Goal: Information Seeking & Learning: Learn about a topic

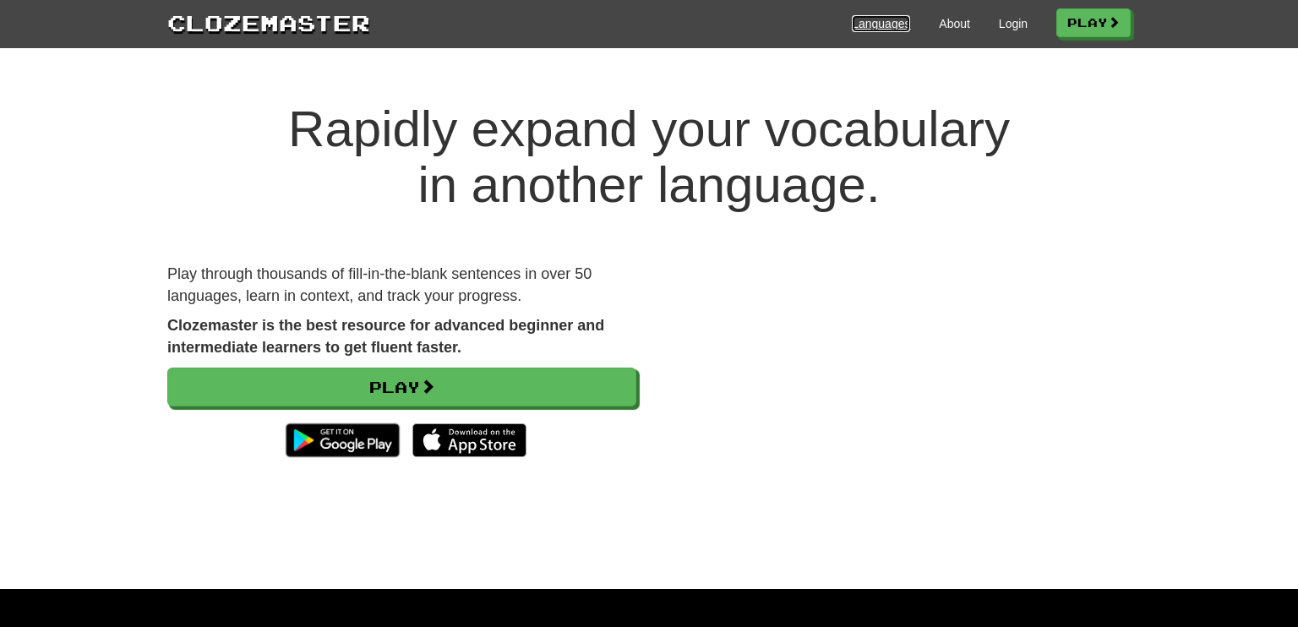
click at [857, 21] on link "Languages" at bounding box center [881, 23] width 58 height 17
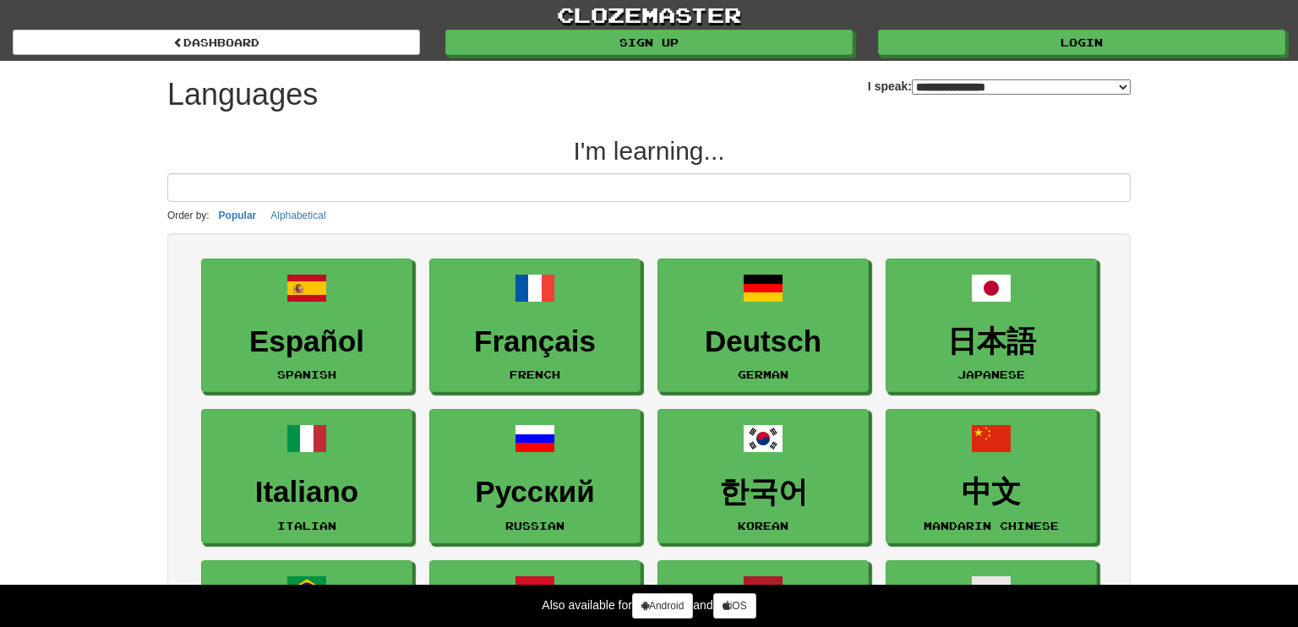
select select "*******"
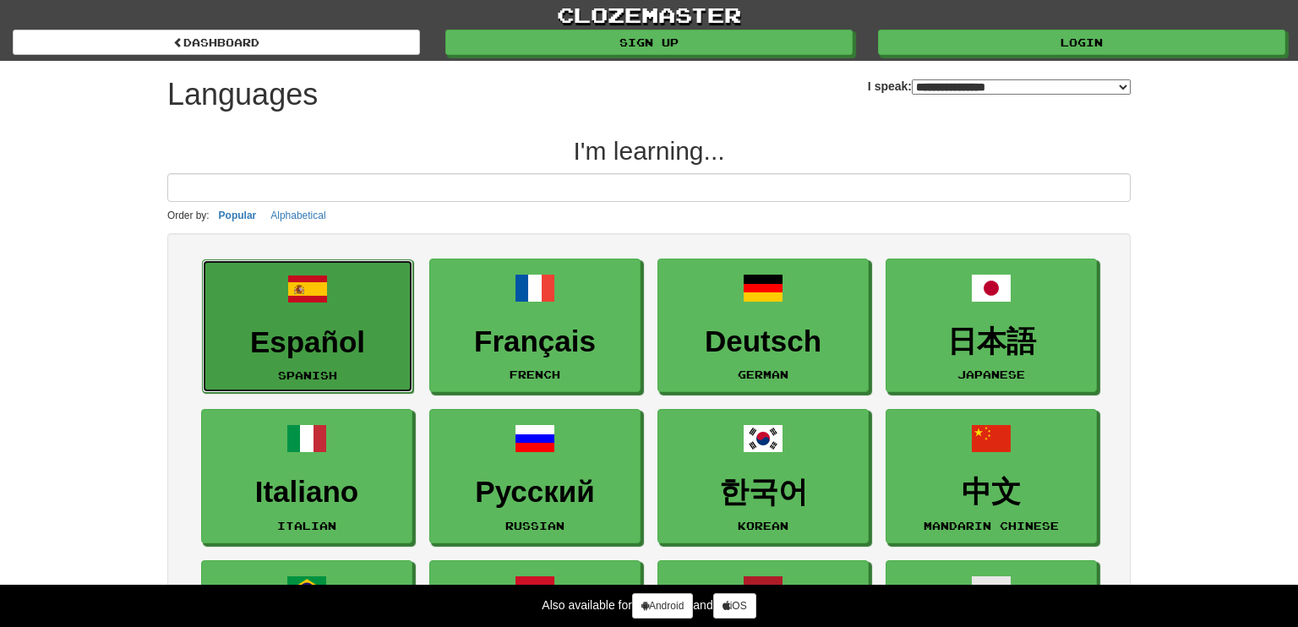
click at [386, 278] on link "Español Spanish" at bounding box center [307, 326] width 211 height 134
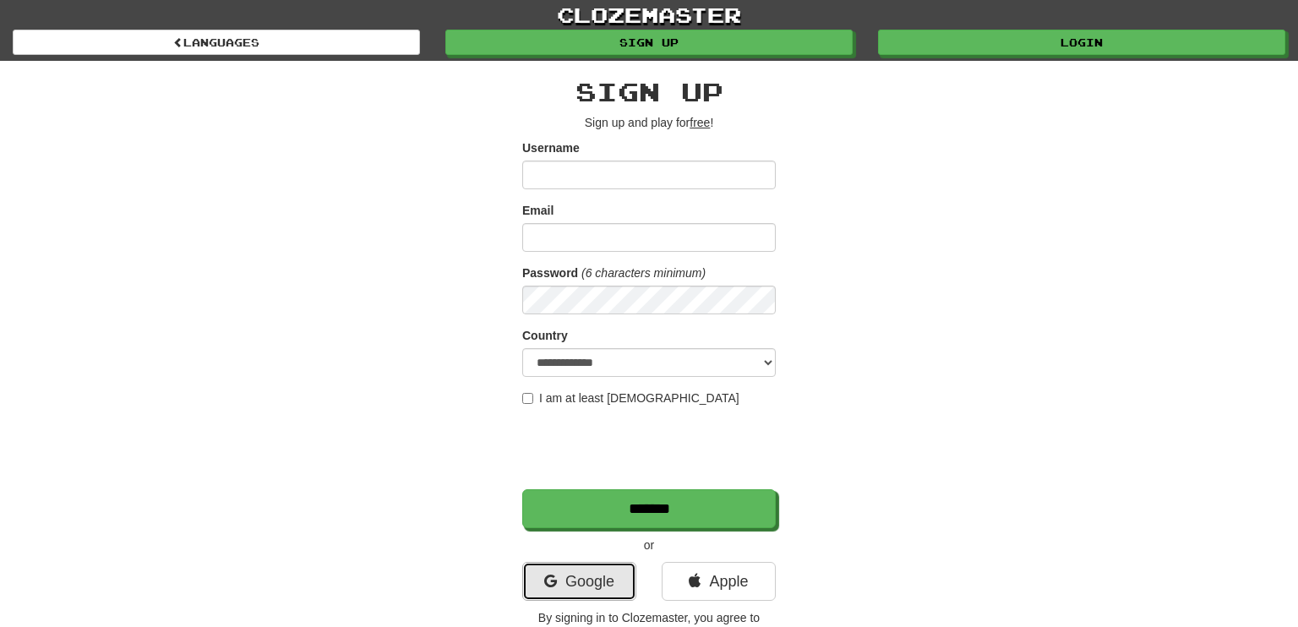
click at [592, 580] on link "Google" at bounding box center [579, 581] width 114 height 39
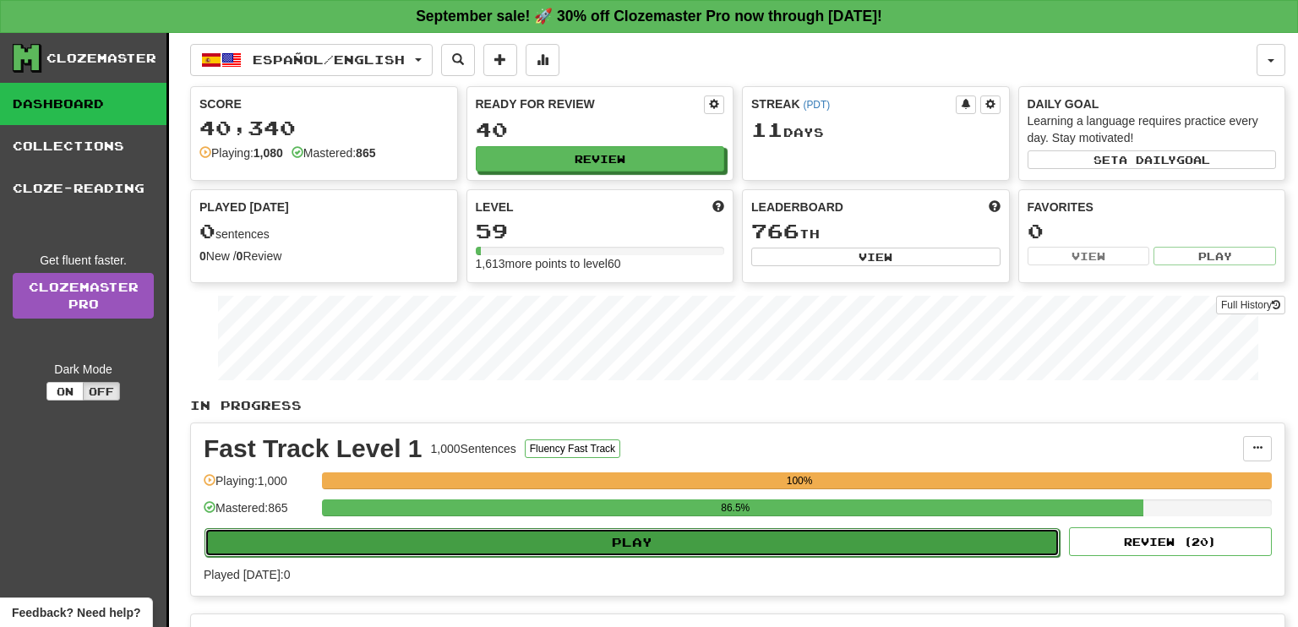
click at [636, 538] on button "Play" at bounding box center [632, 542] width 855 height 29
select select "**"
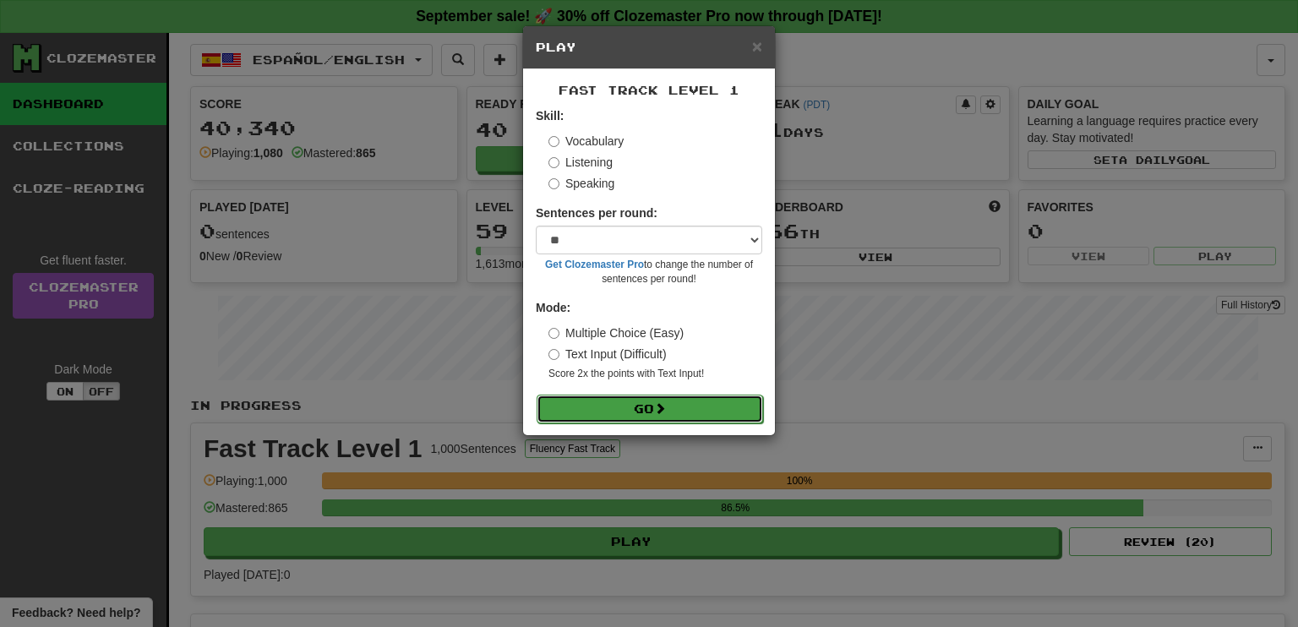
click at [637, 410] on button "Go" at bounding box center [650, 409] width 227 height 29
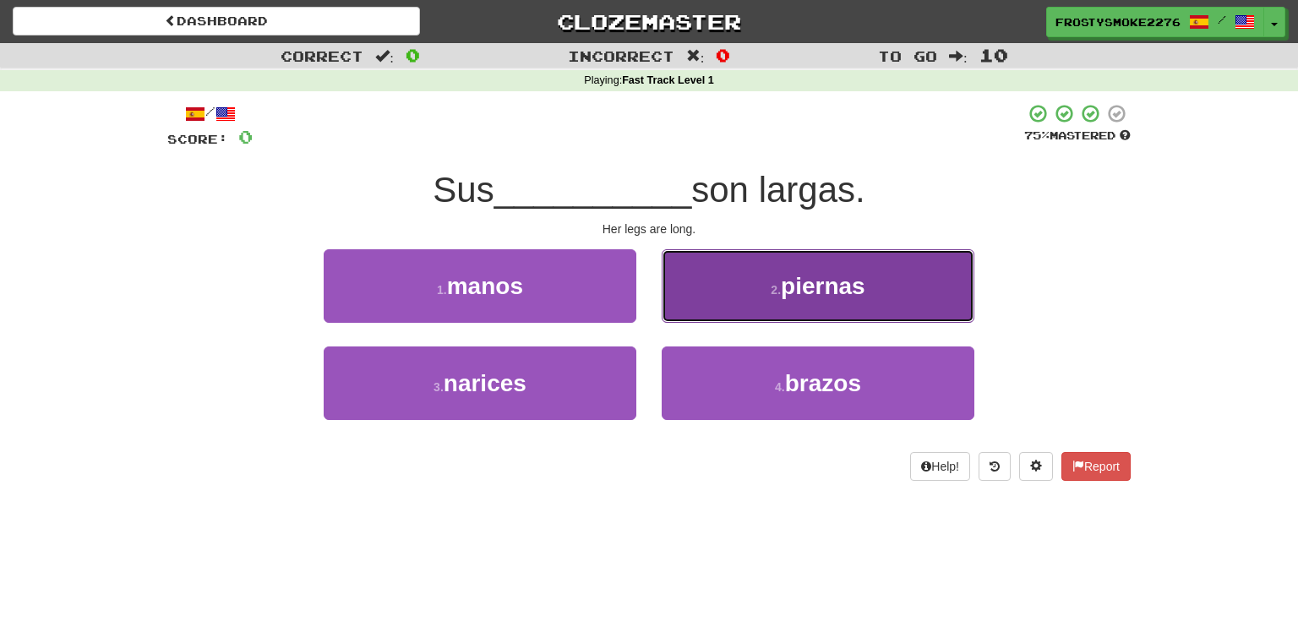
click at [846, 293] on span "piernas" at bounding box center [823, 286] width 85 height 26
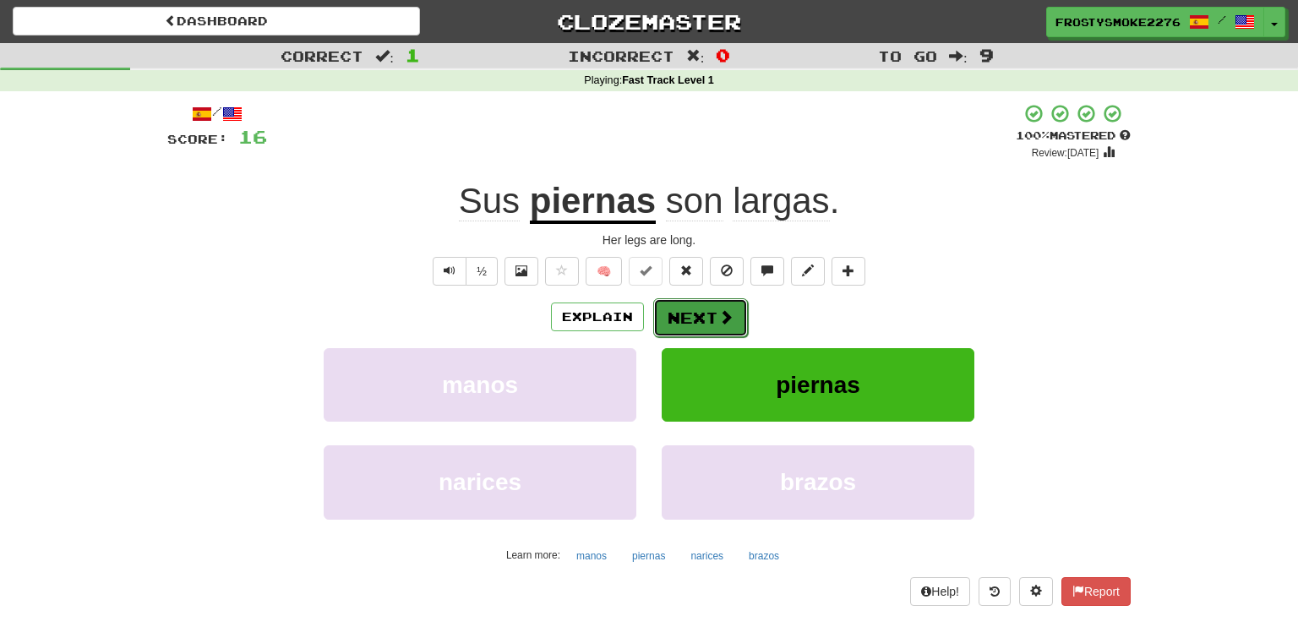
click at [707, 320] on button "Next" at bounding box center [700, 317] width 95 height 39
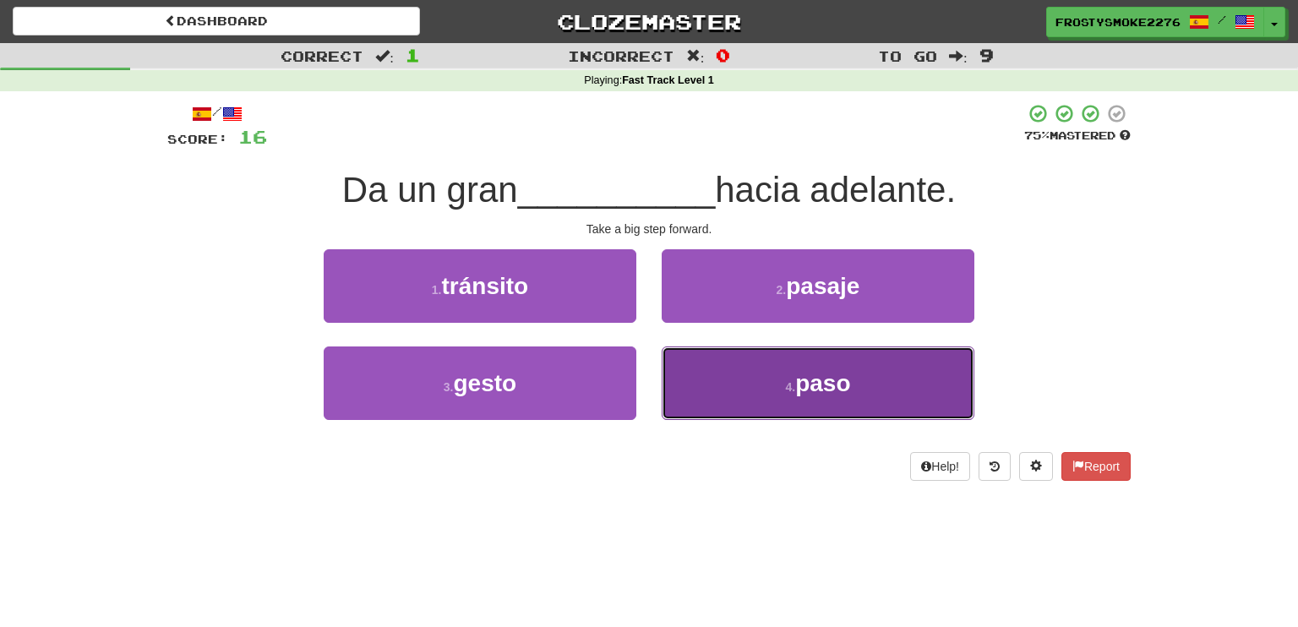
click at [831, 374] on span "paso" at bounding box center [822, 383] width 55 height 26
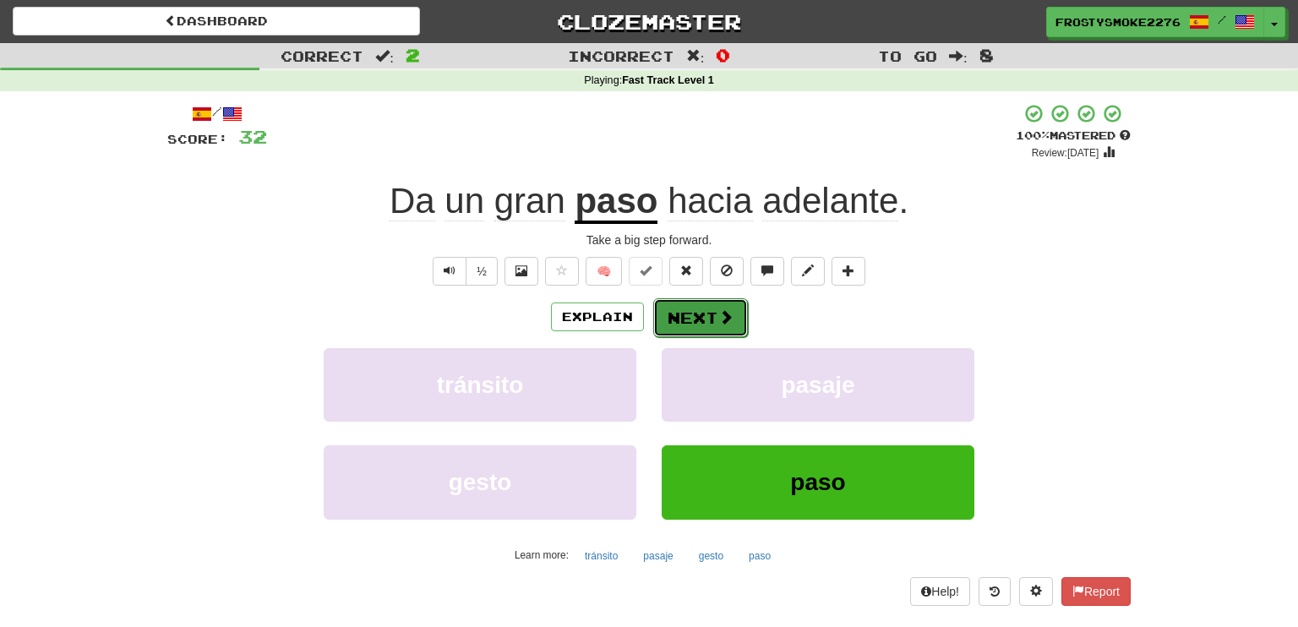
click at [696, 313] on button "Next" at bounding box center [700, 317] width 95 height 39
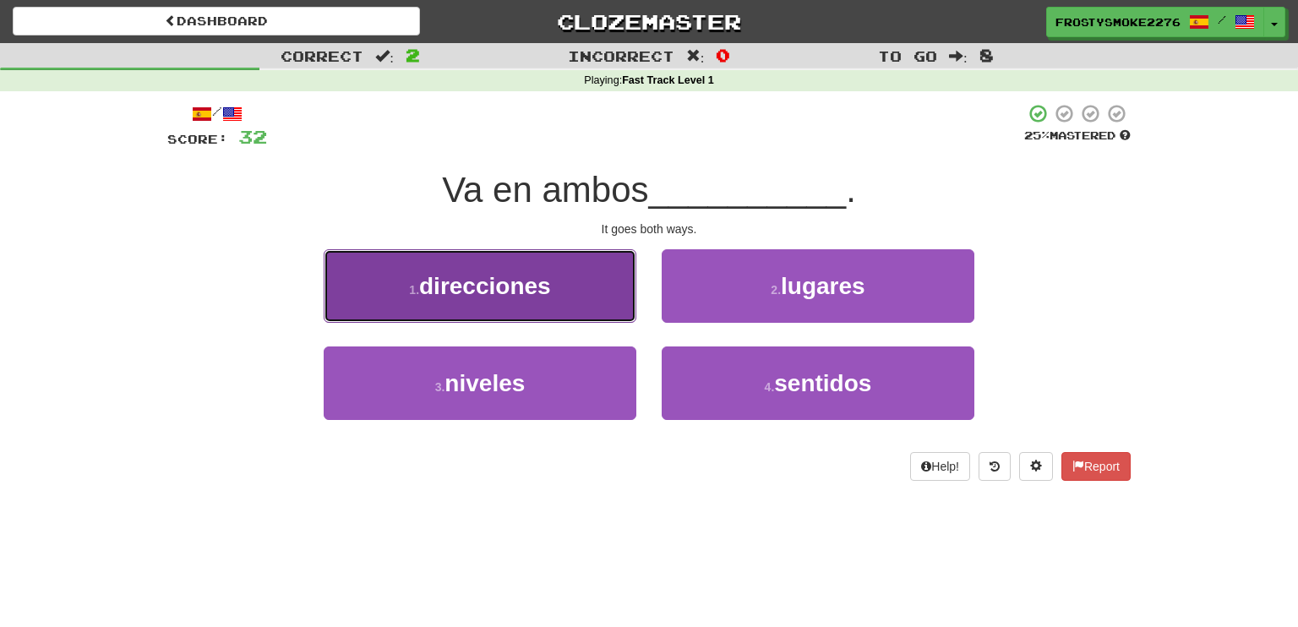
click at [499, 299] on button "1 . direcciones" at bounding box center [480, 286] width 313 height 74
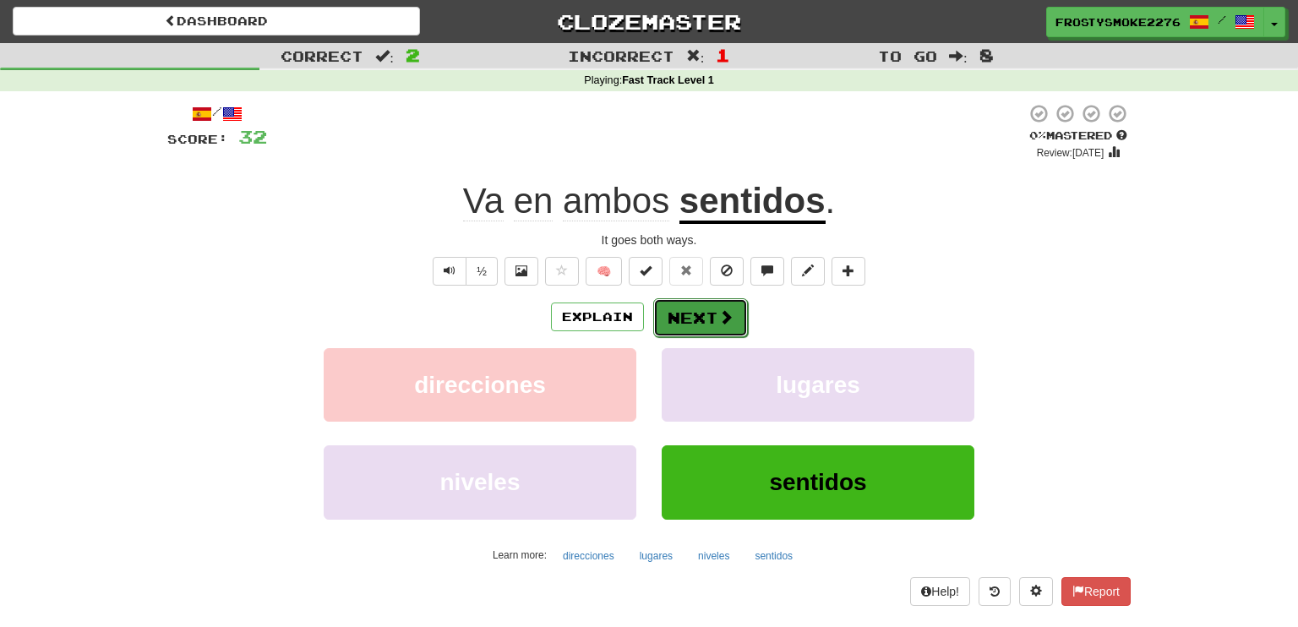
click at [704, 324] on button "Next" at bounding box center [700, 317] width 95 height 39
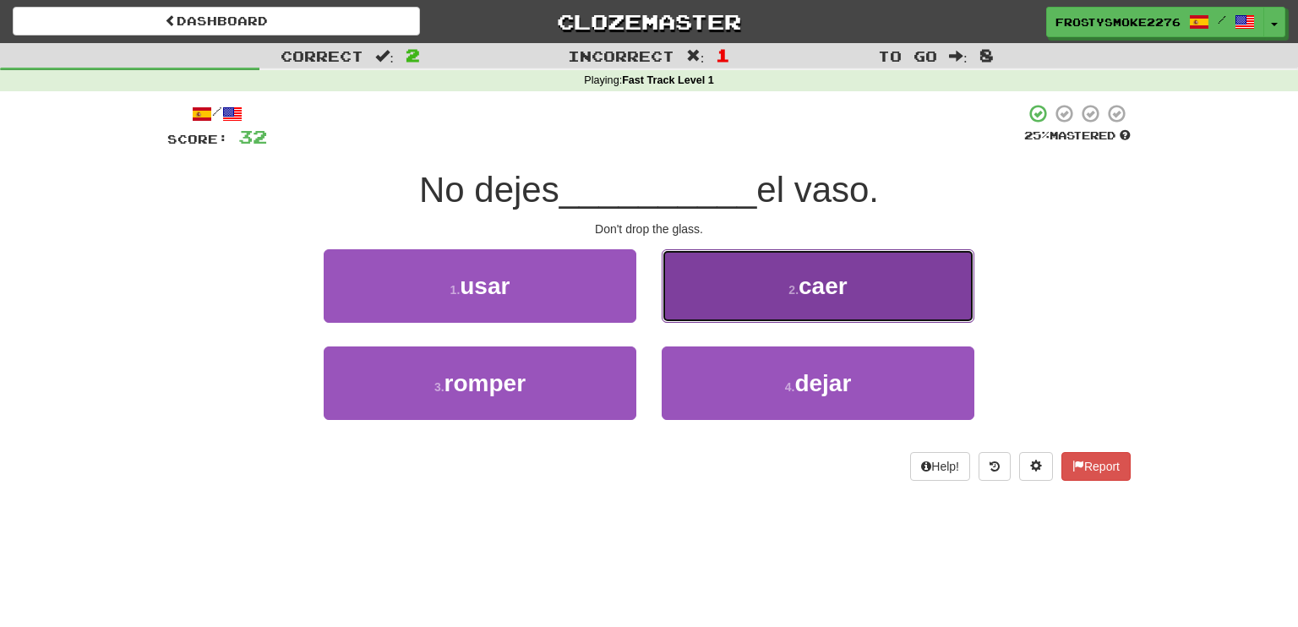
click at [795, 288] on small "2 ." at bounding box center [794, 290] width 10 height 14
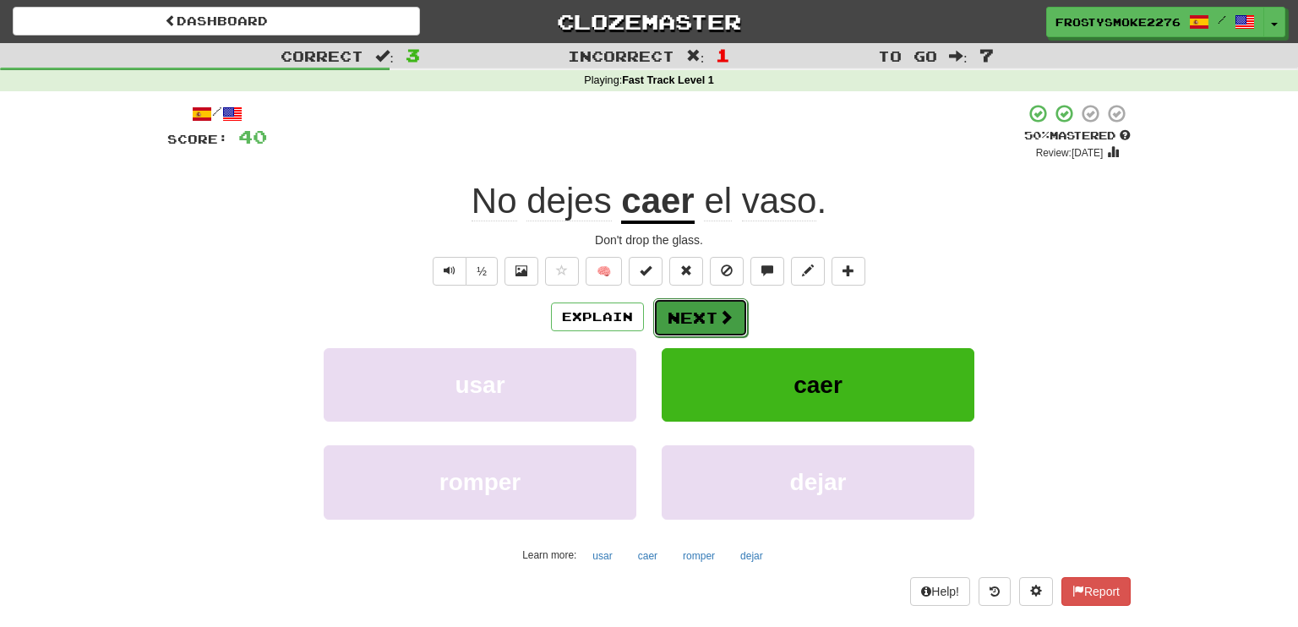
click at [706, 314] on button "Next" at bounding box center [700, 317] width 95 height 39
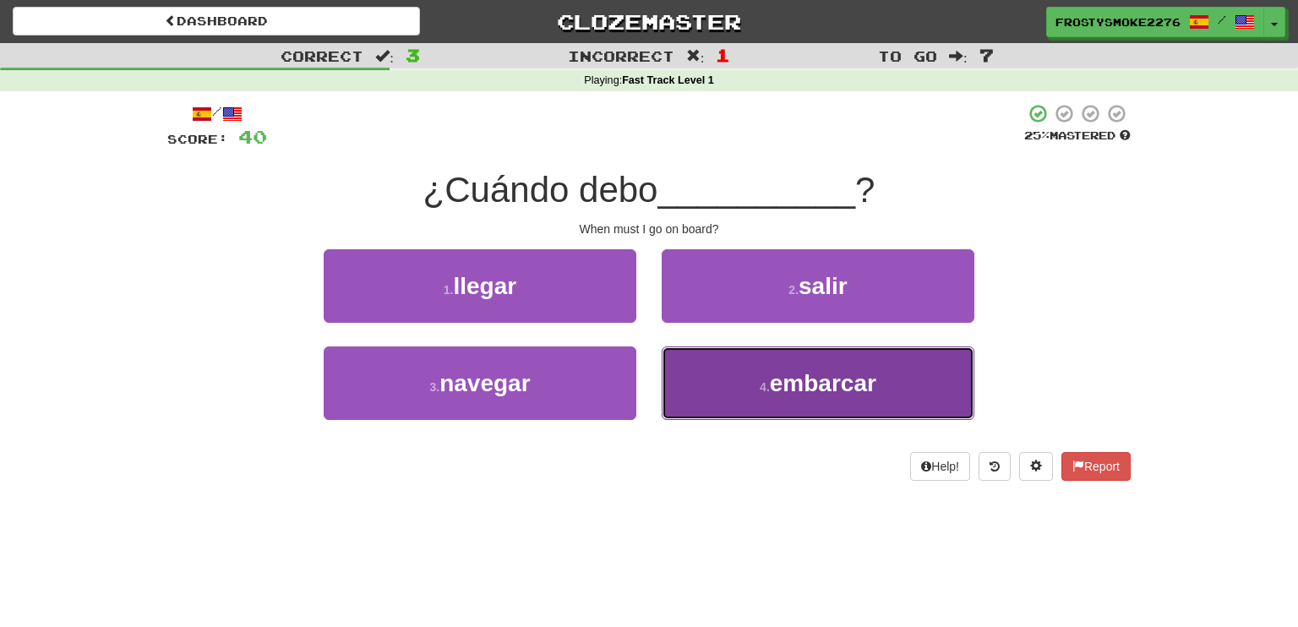
click at [810, 385] on span "embarcar" at bounding box center [823, 383] width 106 height 26
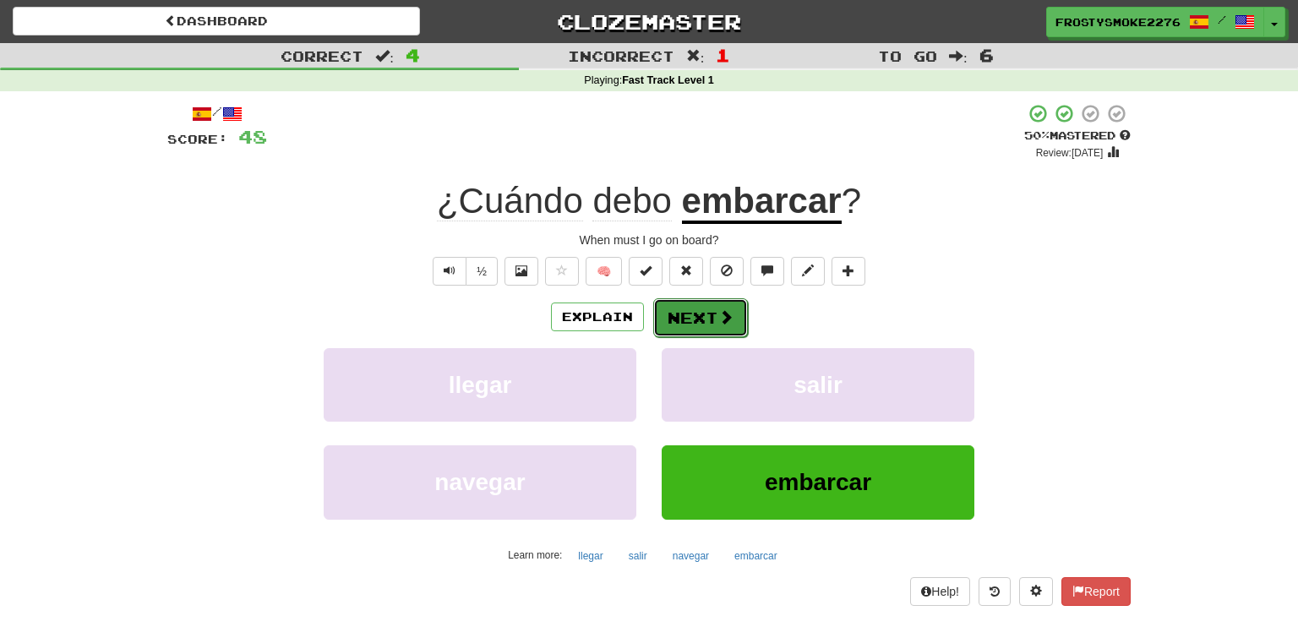
click at [678, 320] on button "Next" at bounding box center [700, 317] width 95 height 39
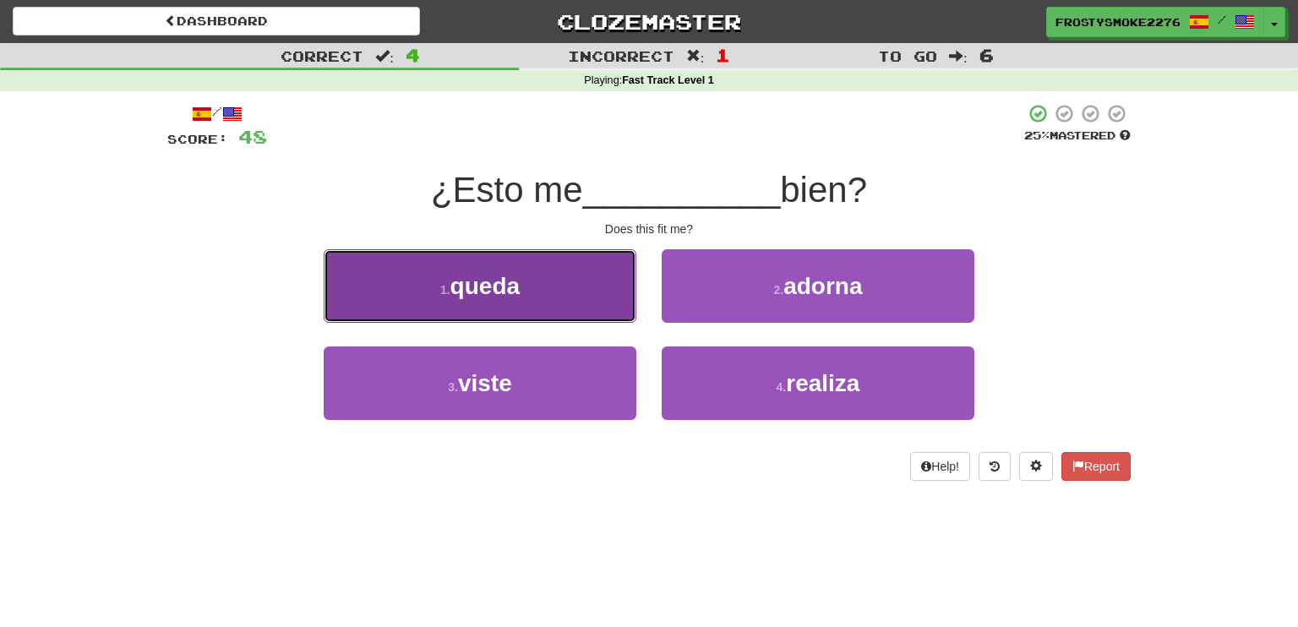
click at [537, 267] on button "1 . queda" at bounding box center [480, 286] width 313 height 74
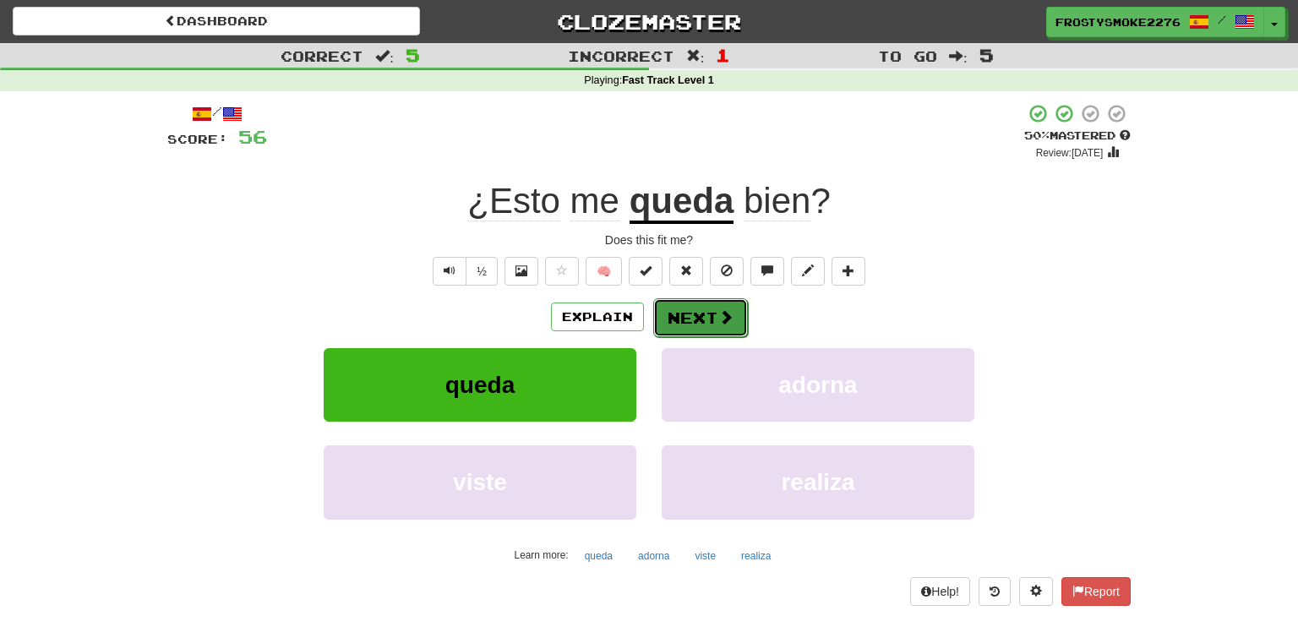
click at [717, 307] on button "Next" at bounding box center [700, 317] width 95 height 39
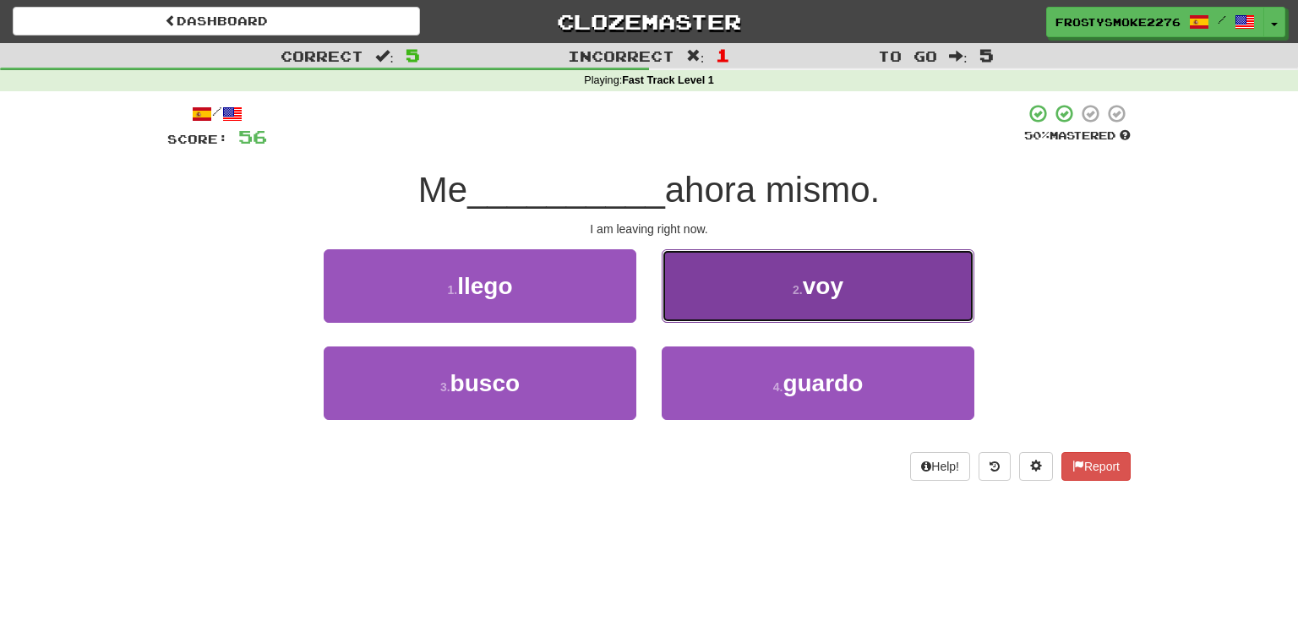
click at [773, 292] on button "2 . voy" at bounding box center [818, 286] width 313 height 74
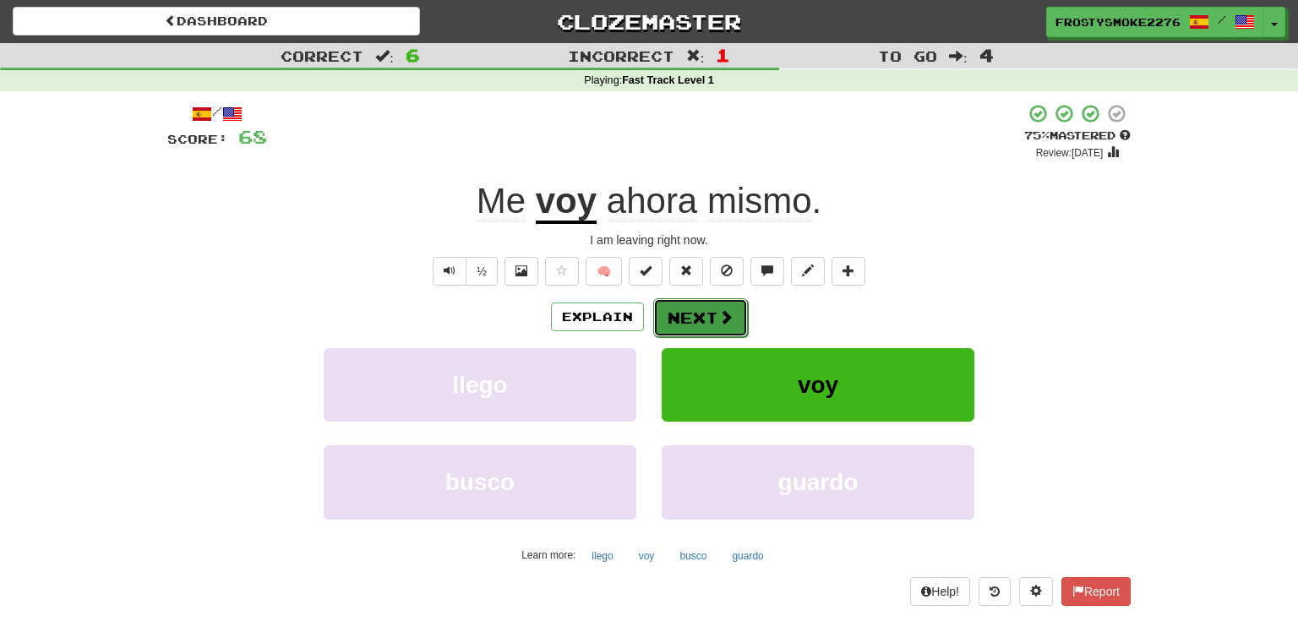
click at [687, 309] on button "Next" at bounding box center [700, 317] width 95 height 39
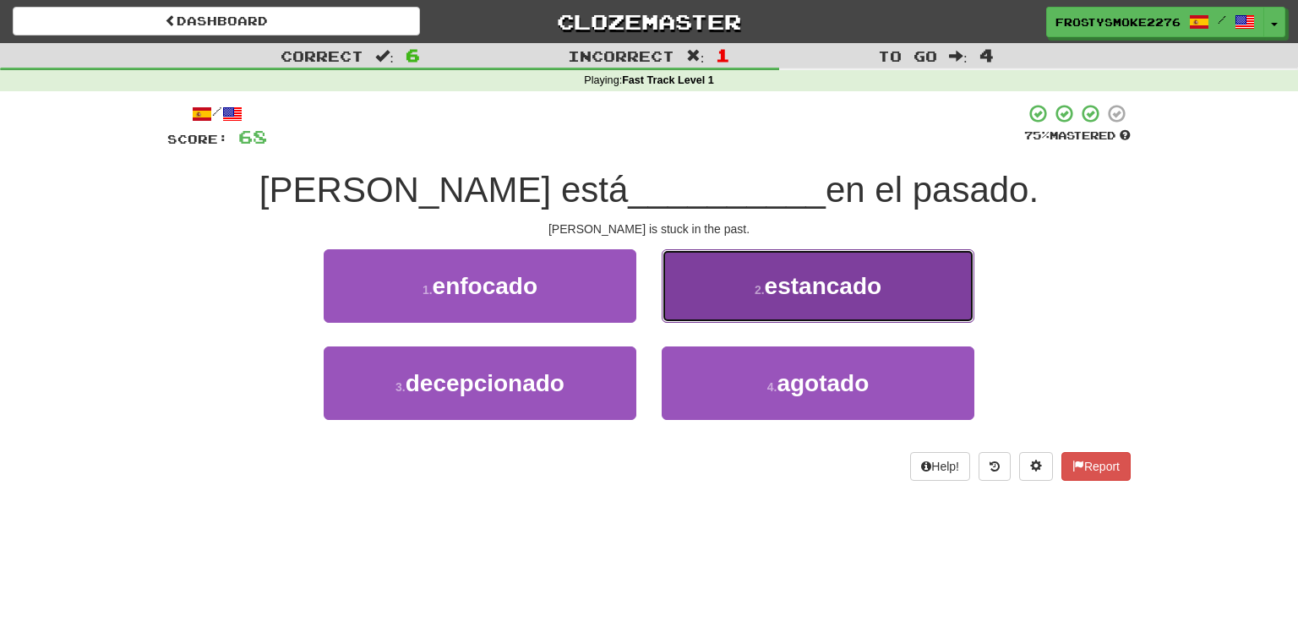
click at [830, 291] on span "estancado" at bounding box center [823, 286] width 117 height 26
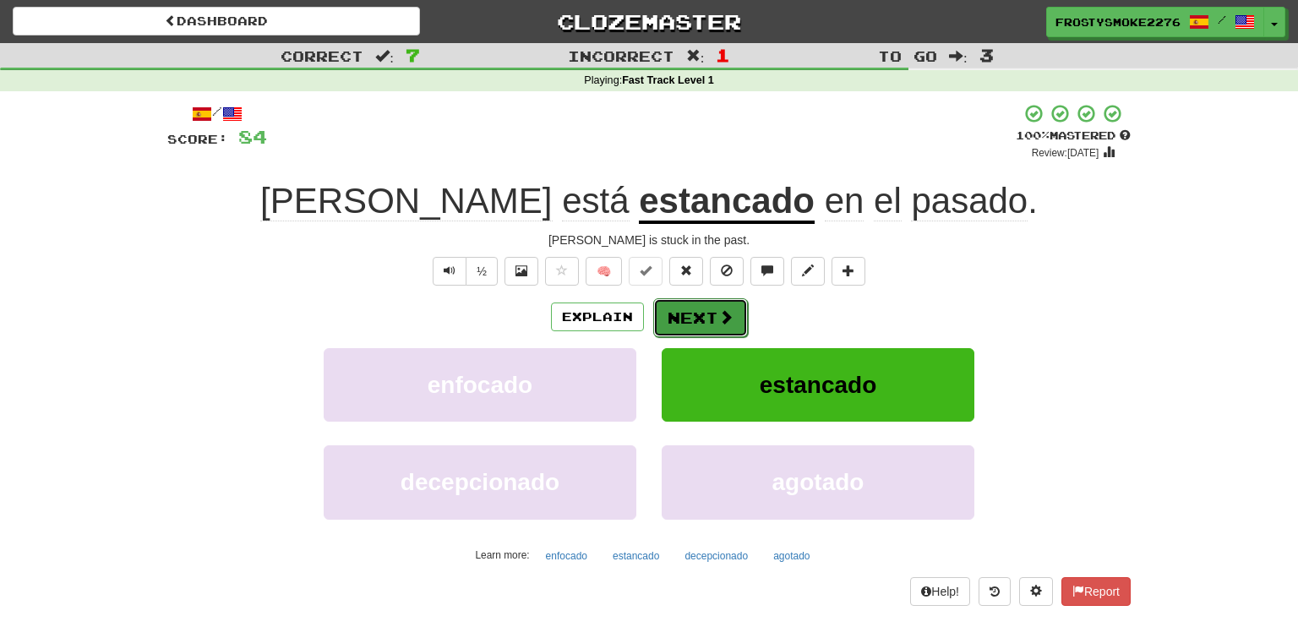
click at [674, 314] on button "Next" at bounding box center [700, 317] width 95 height 39
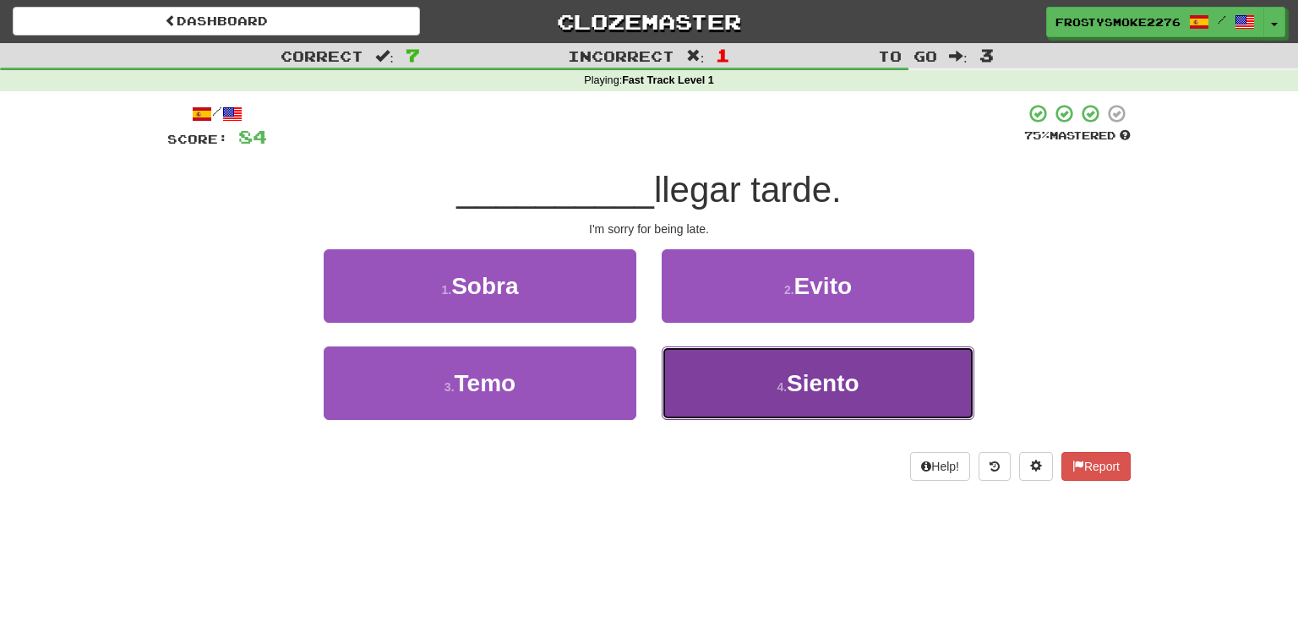
click at [789, 371] on span "Siento" at bounding box center [823, 383] width 73 height 26
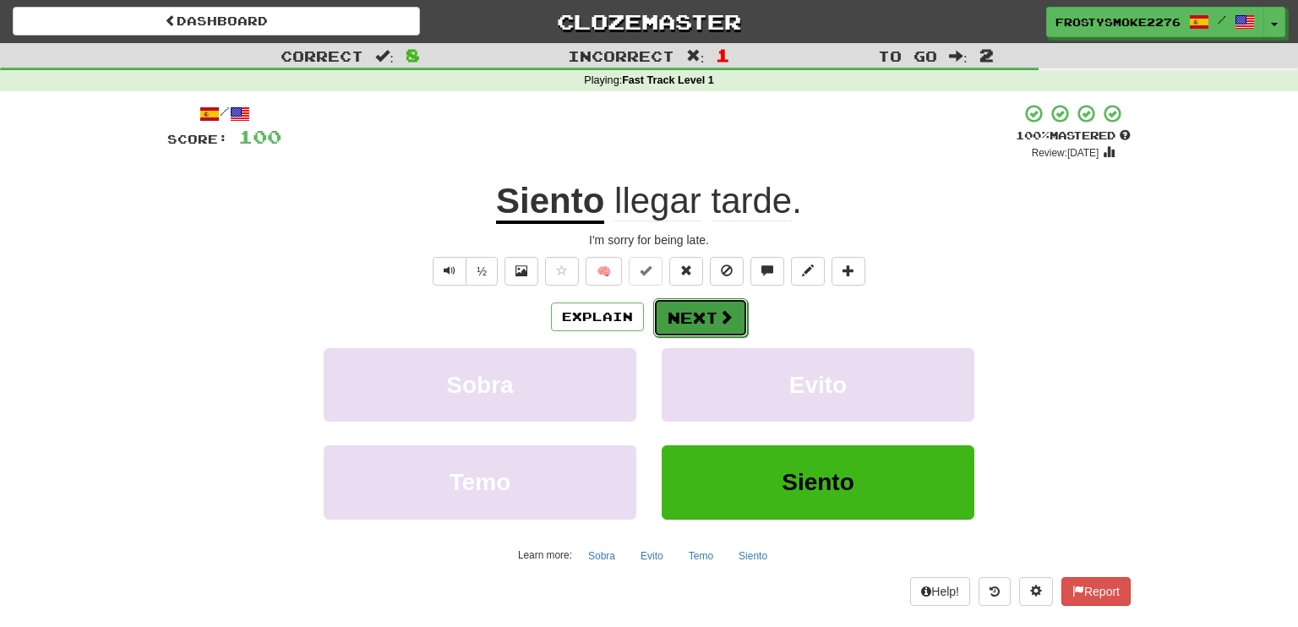
click at [700, 312] on button "Next" at bounding box center [700, 317] width 95 height 39
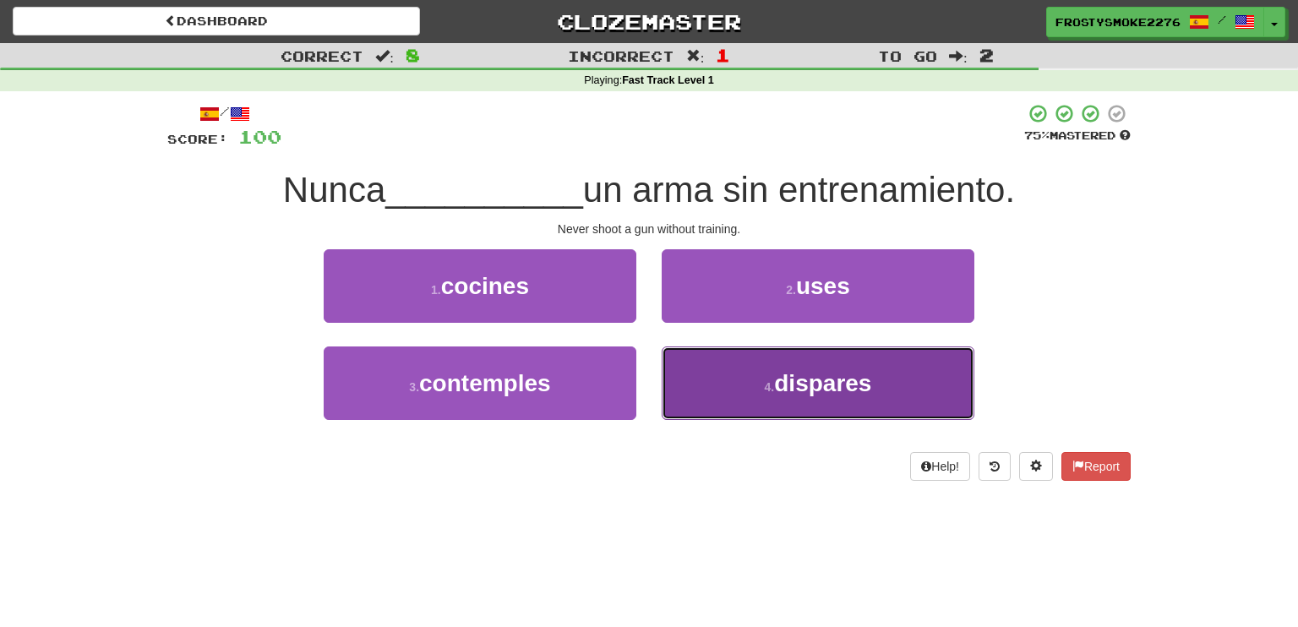
click at [767, 359] on button "4 . dispares" at bounding box center [818, 384] width 313 height 74
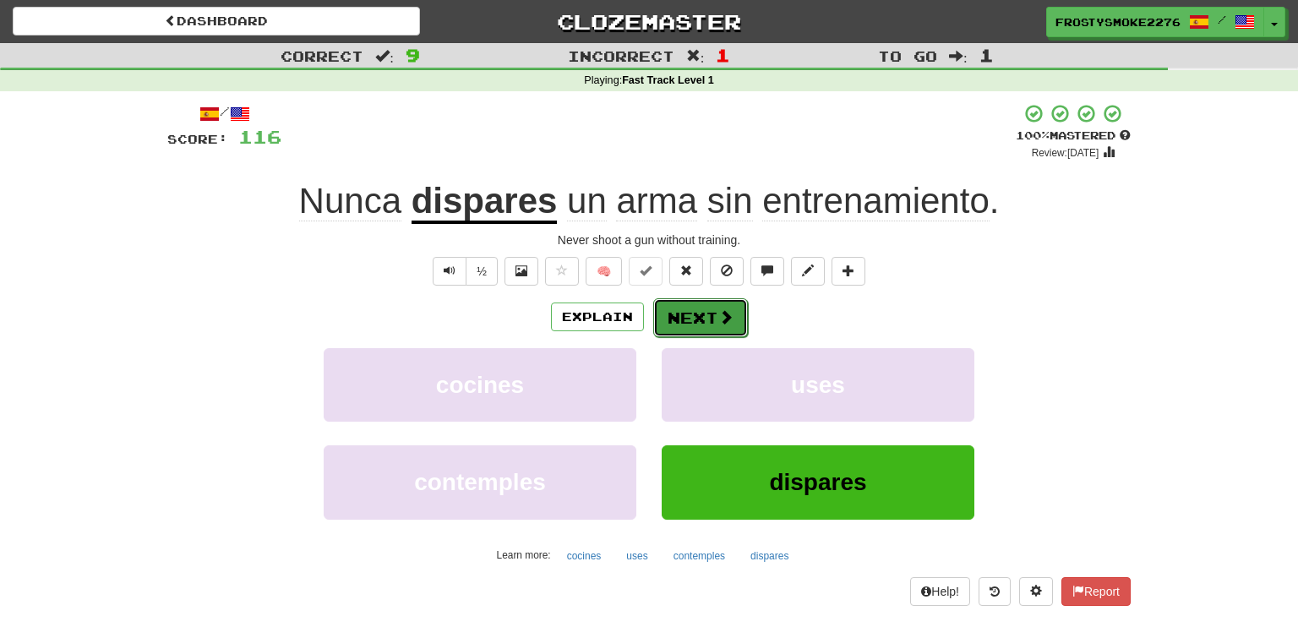
click at [699, 319] on button "Next" at bounding box center [700, 317] width 95 height 39
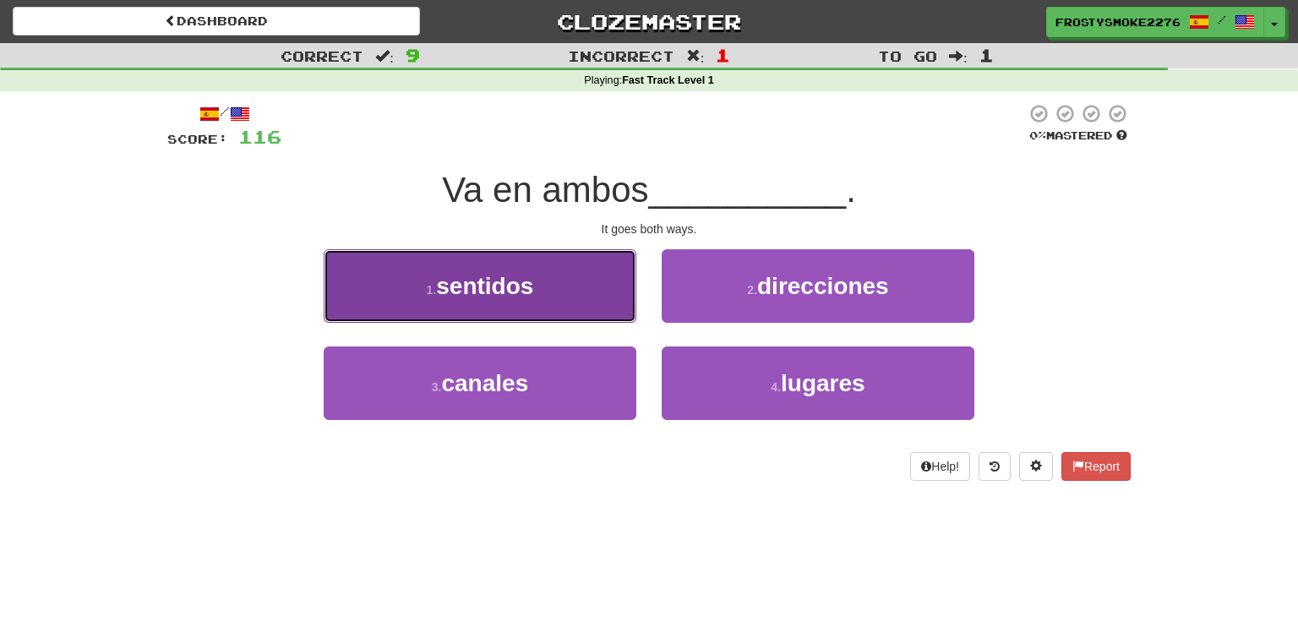
click at [471, 270] on button "1 . sentidos" at bounding box center [480, 286] width 313 height 74
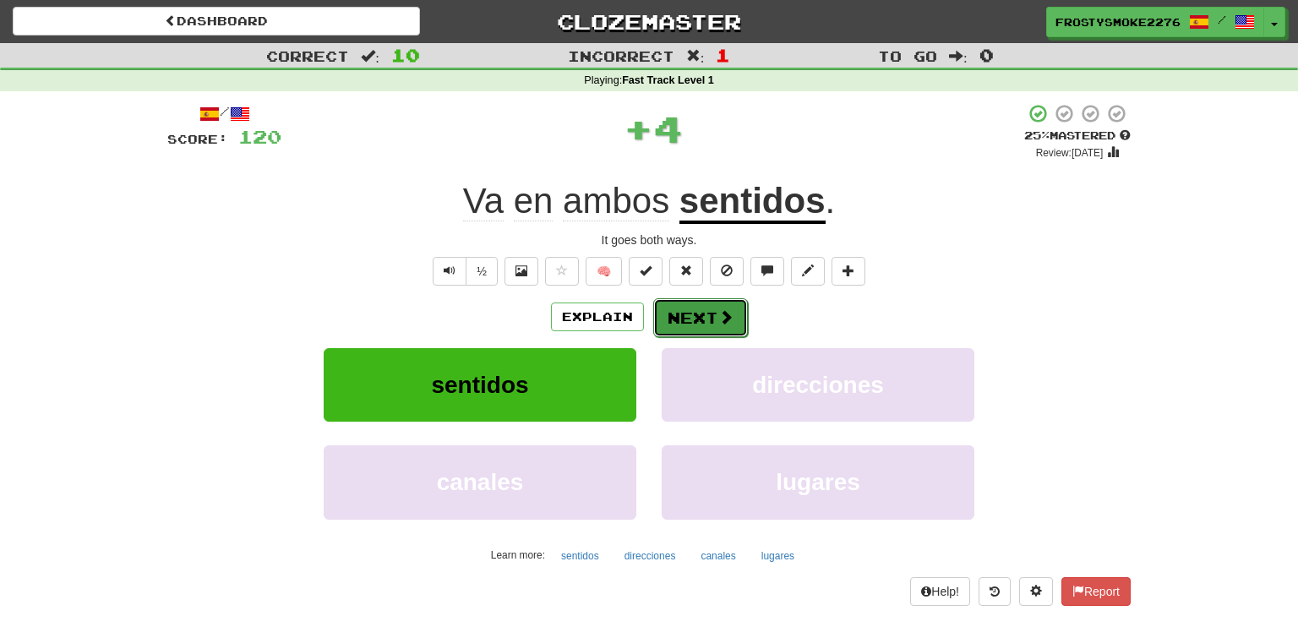
click at [727, 322] on span at bounding box center [725, 316] width 15 height 15
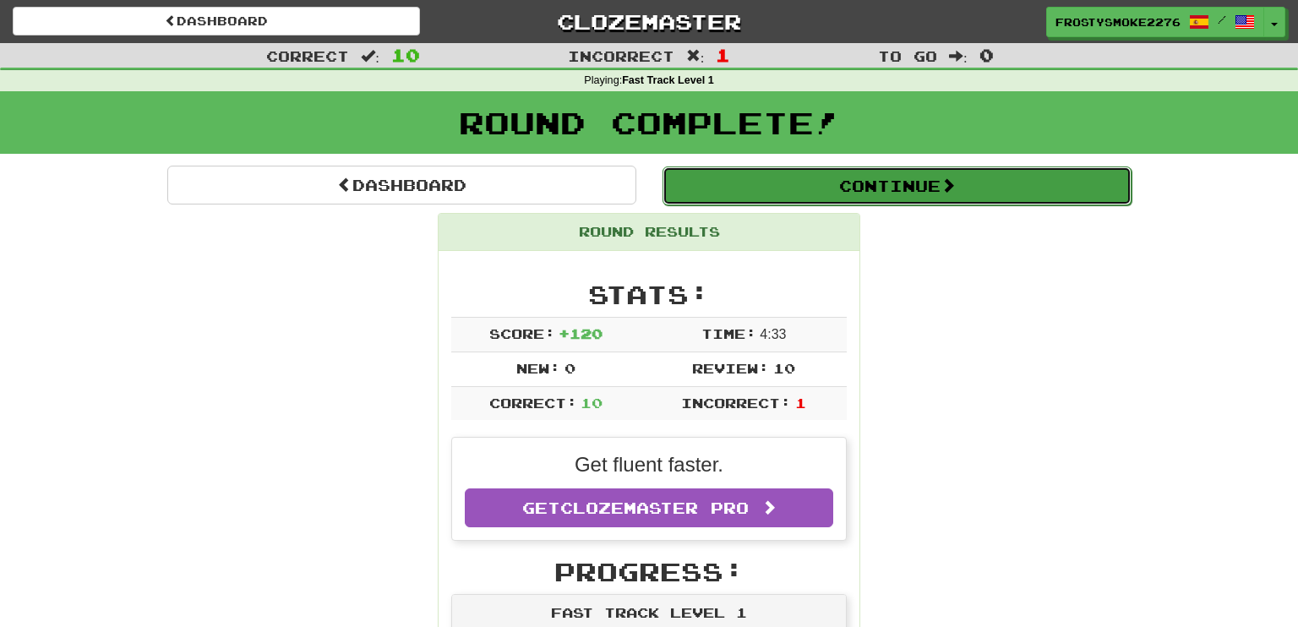
click at [855, 188] on button "Continue" at bounding box center [897, 186] width 469 height 39
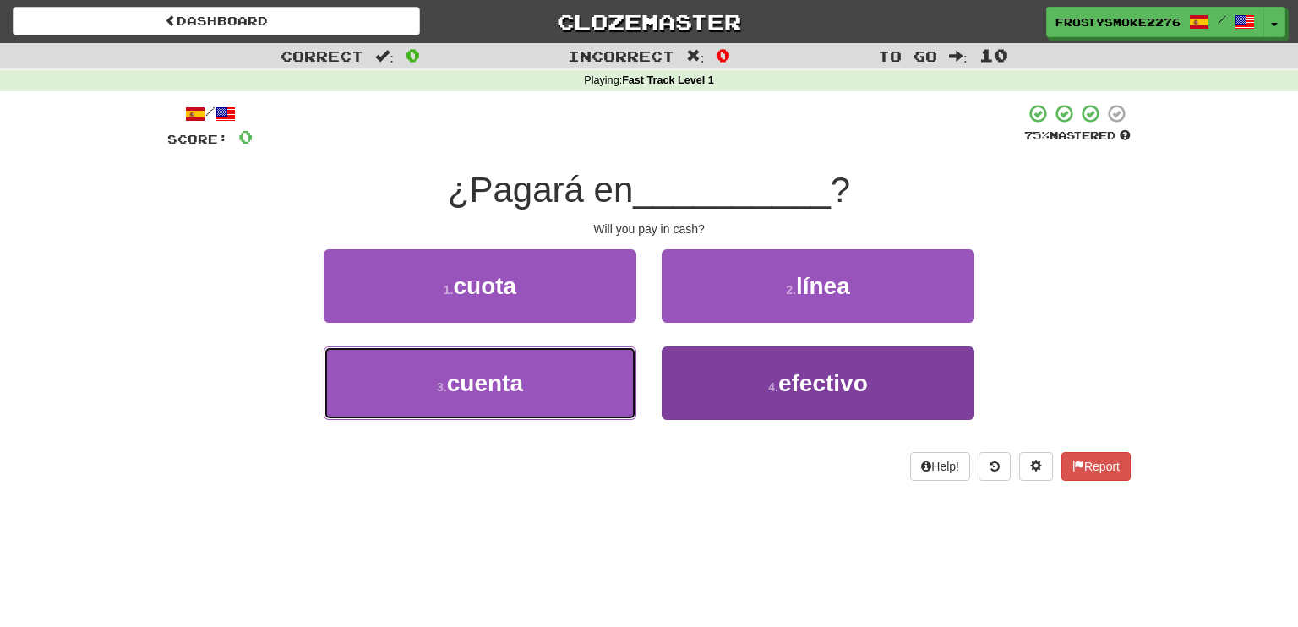
drag, startPoint x: 543, startPoint y: 380, endPoint x: 769, endPoint y: 358, distance: 227.7
click at [769, 358] on div "3 . cuenta 4 . efectivo" at bounding box center [649, 395] width 1014 height 97
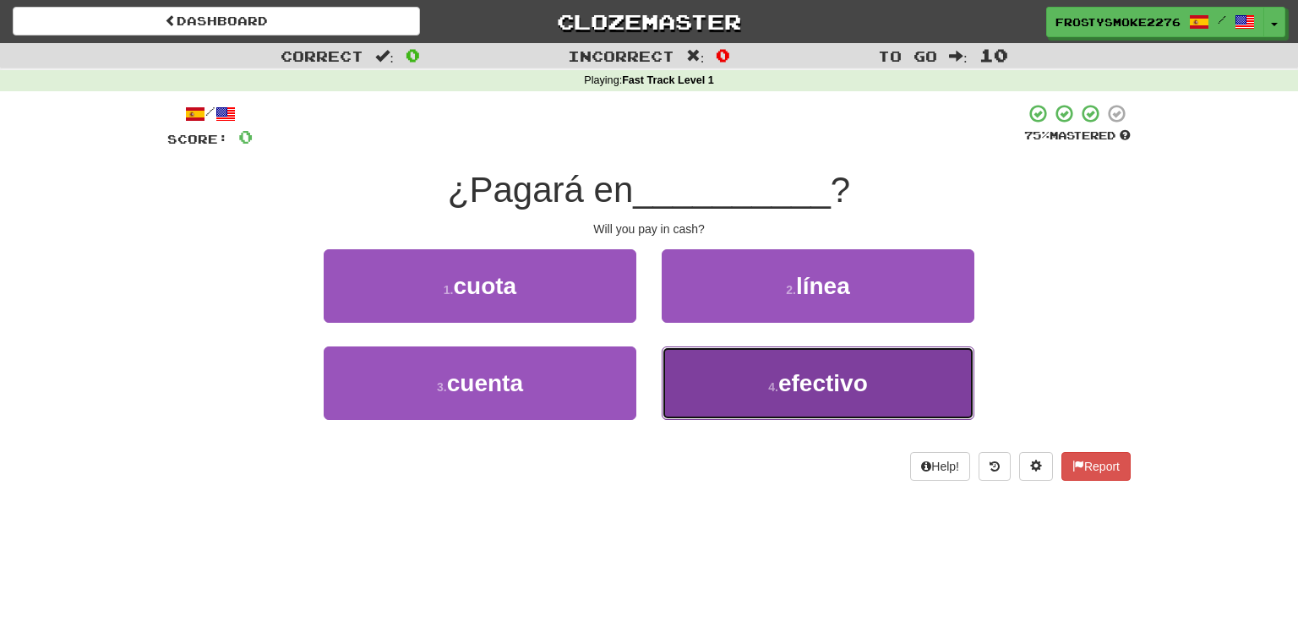
click at [769, 358] on button "4 . efectivo" at bounding box center [818, 384] width 313 height 74
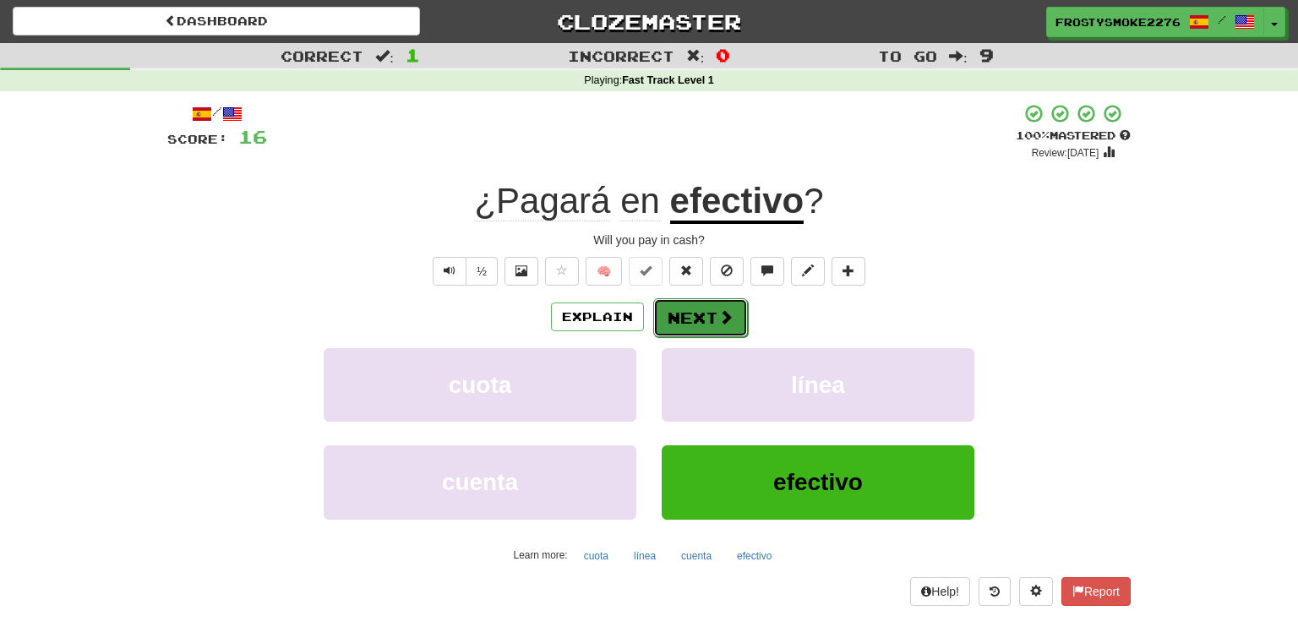
click at [688, 308] on button "Next" at bounding box center [700, 317] width 95 height 39
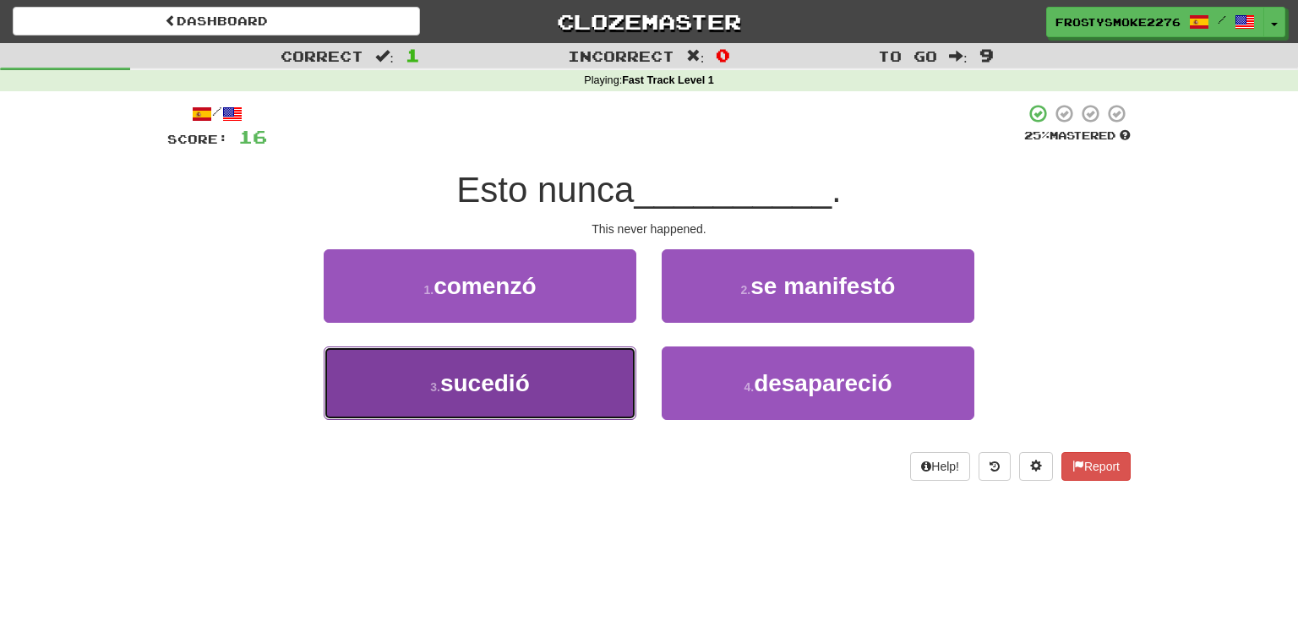
click at [552, 395] on button "3 . sucedió" at bounding box center [480, 384] width 313 height 74
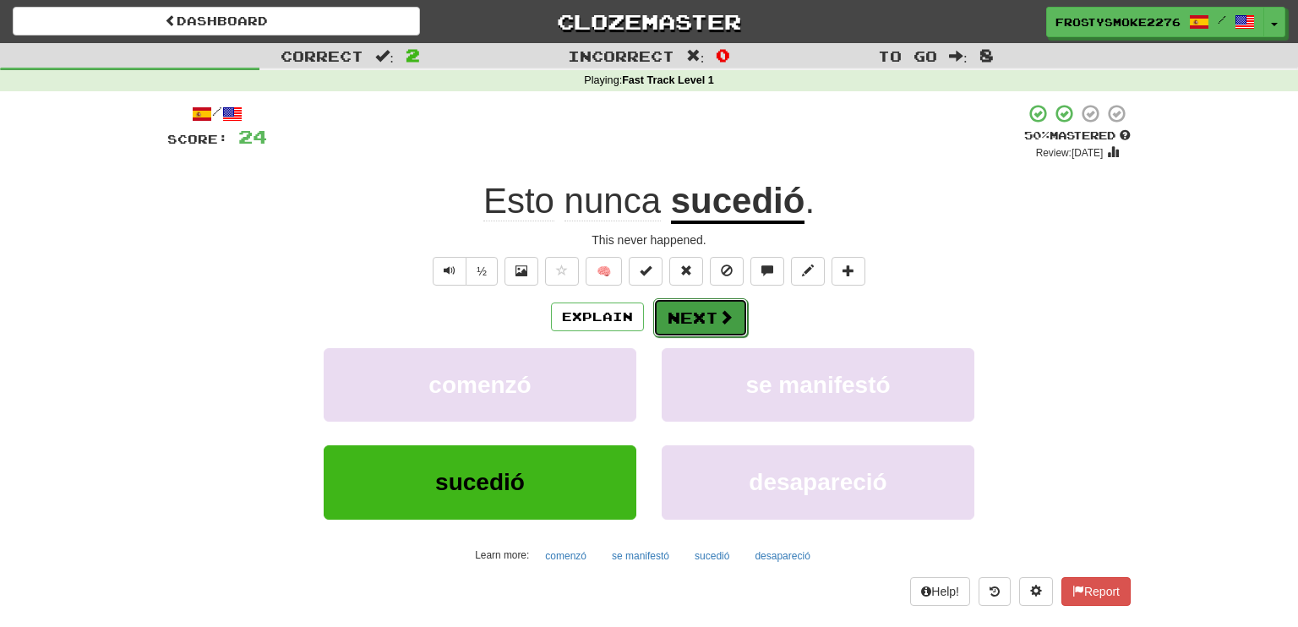
click at [669, 319] on button "Next" at bounding box center [700, 317] width 95 height 39
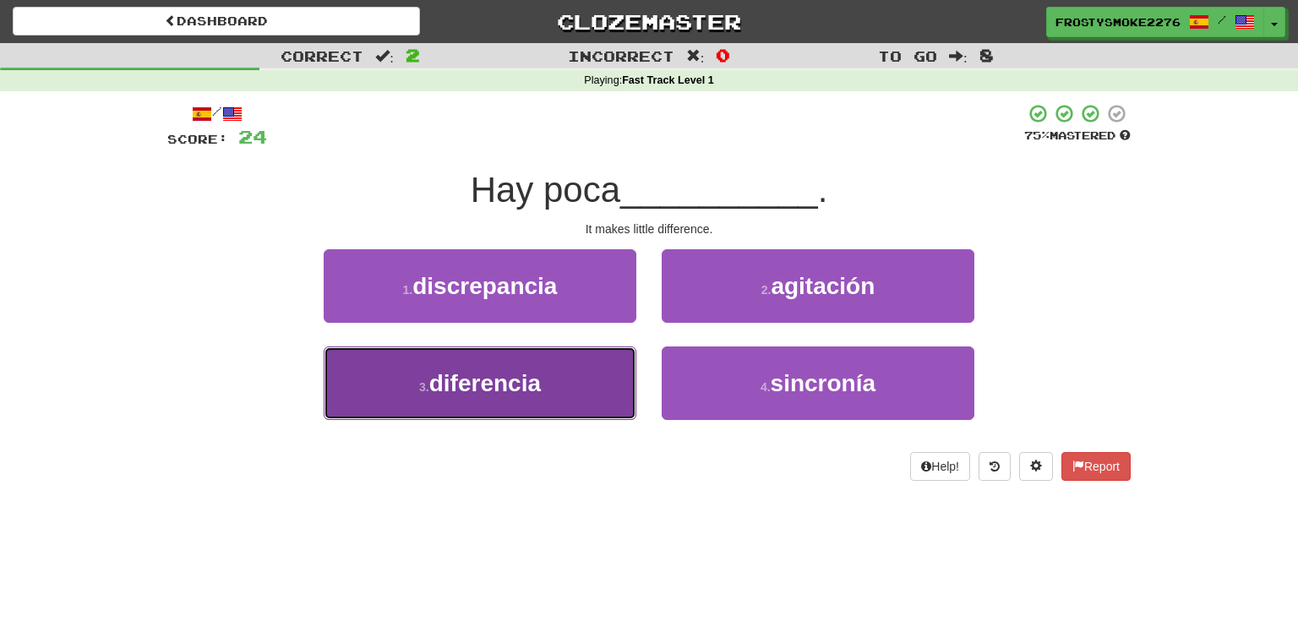
click at [538, 392] on span "diferencia" at bounding box center [485, 383] width 112 height 26
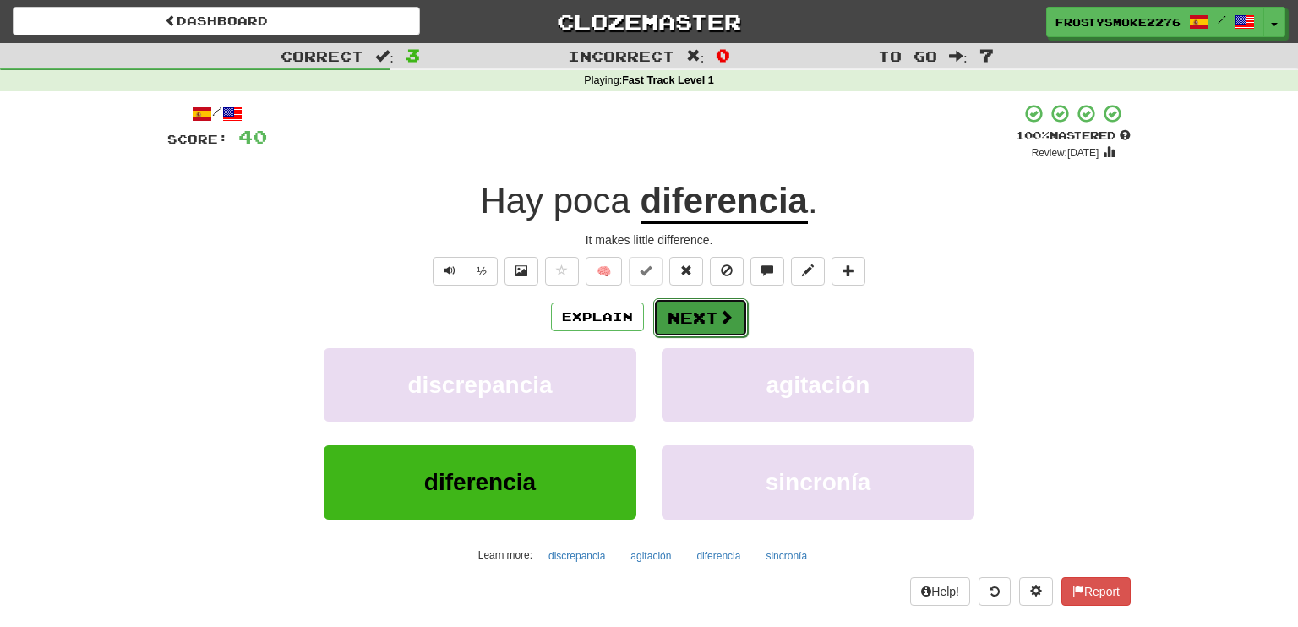
click at [699, 325] on button "Next" at bounding box center [700, 317] width 95 height 39
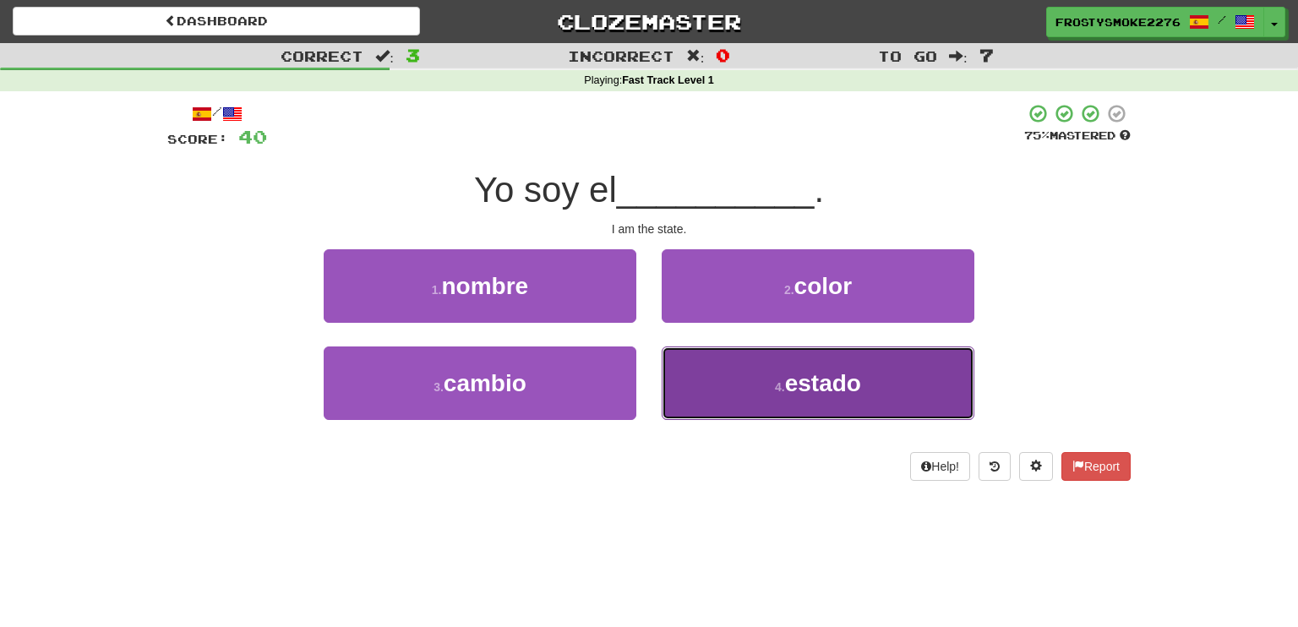
click at [804, 370] on span "estado" at bounding box center [823, 383] width 76 height 26
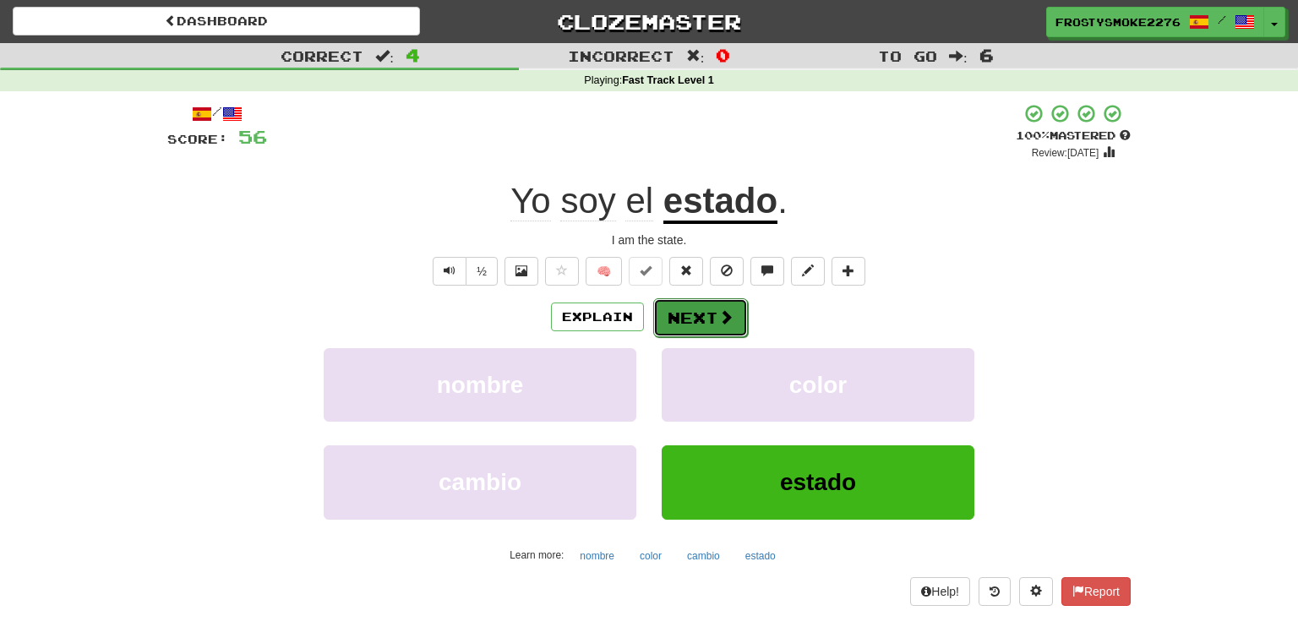
click at [702, 318] on button "Next" at bounding box center [700, 317] width 95 height 39
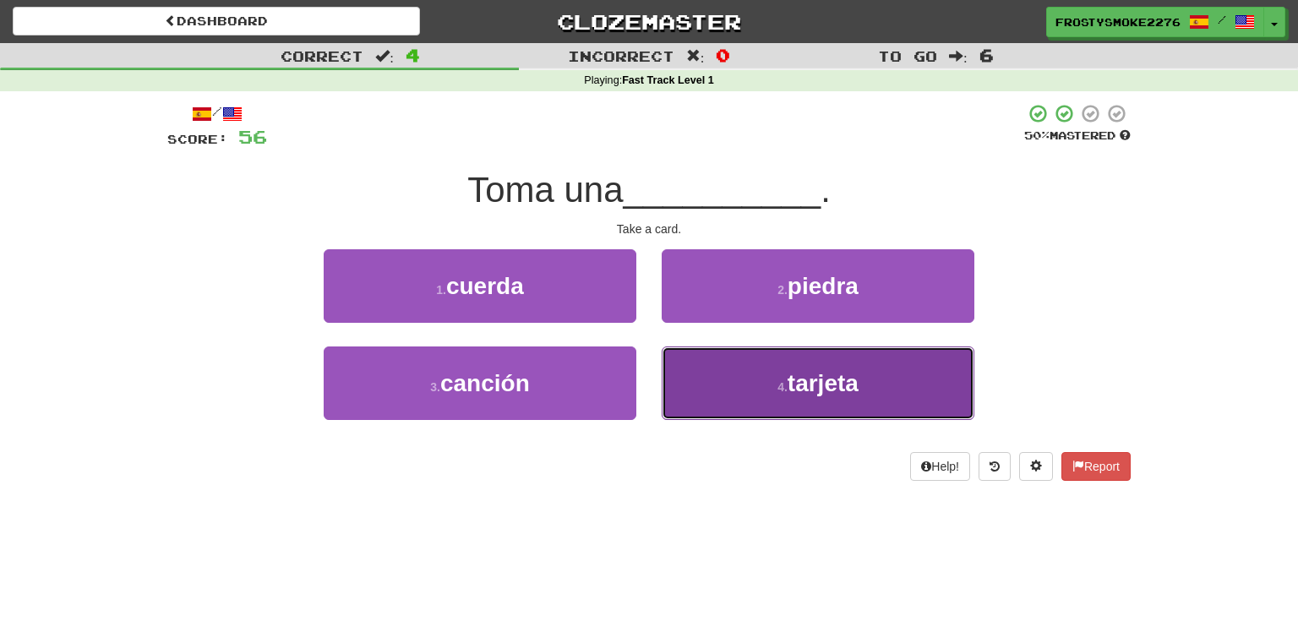
click at [783, 380] on small "4 ." at bounding box center [783, 387] width 10 height 14
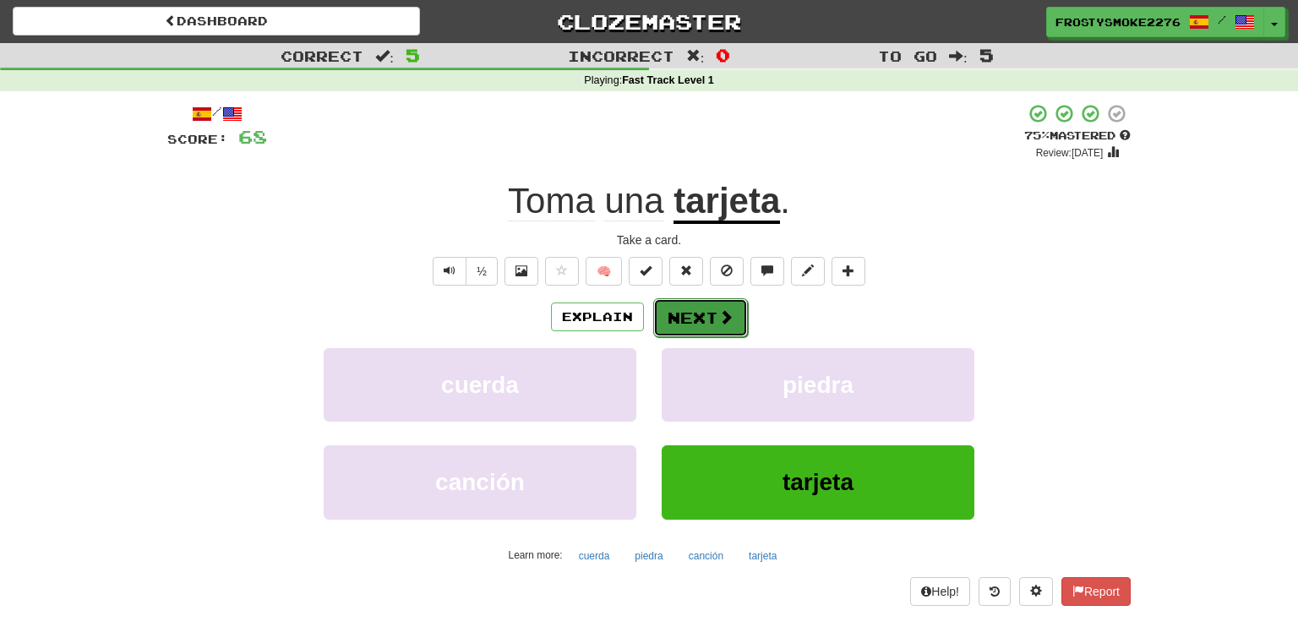
click at [674, 316] on button "Next" at bounding box center [700, 317] width 95 height 39
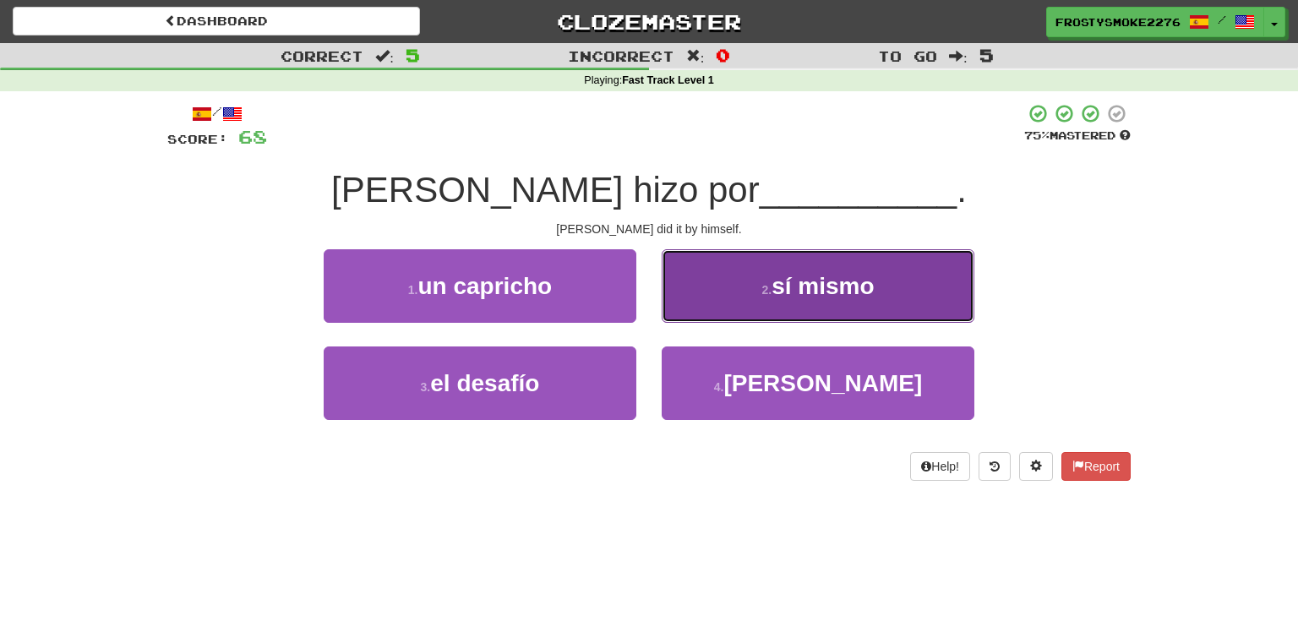
click at [786, 285] on span "sí mismo" at bounding box center [823, 286] width 102 height 26
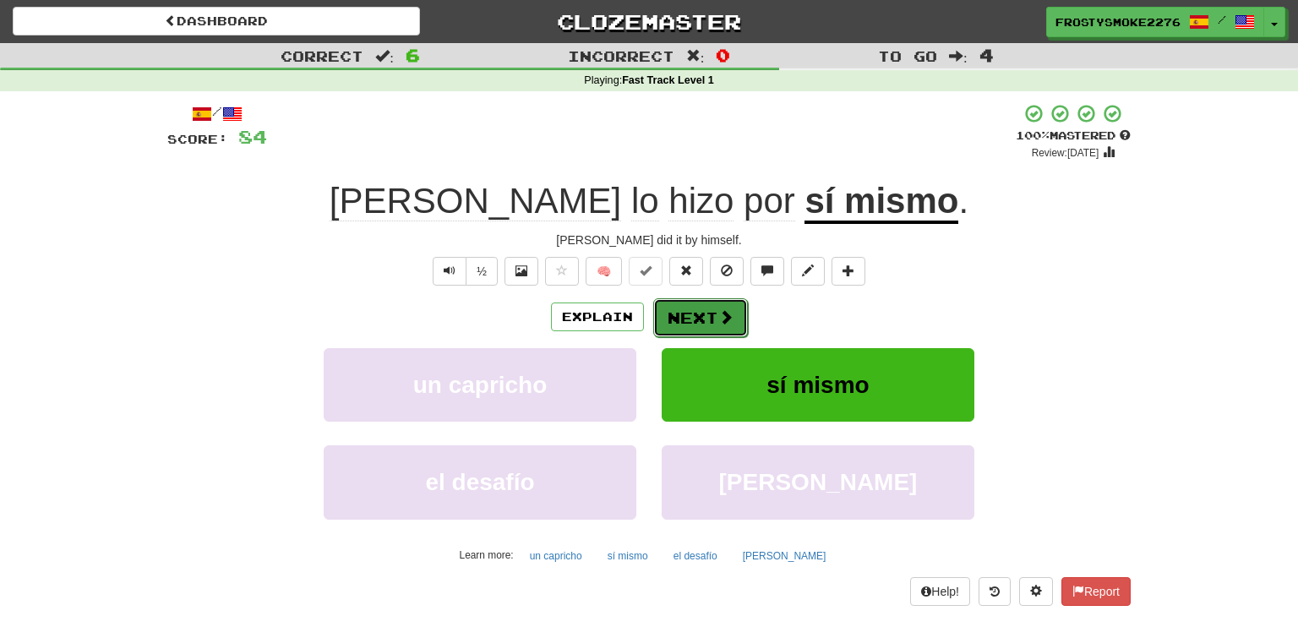
click at [710, 309] on button "Next" at bounding box center [700, 317] width 95 height 39
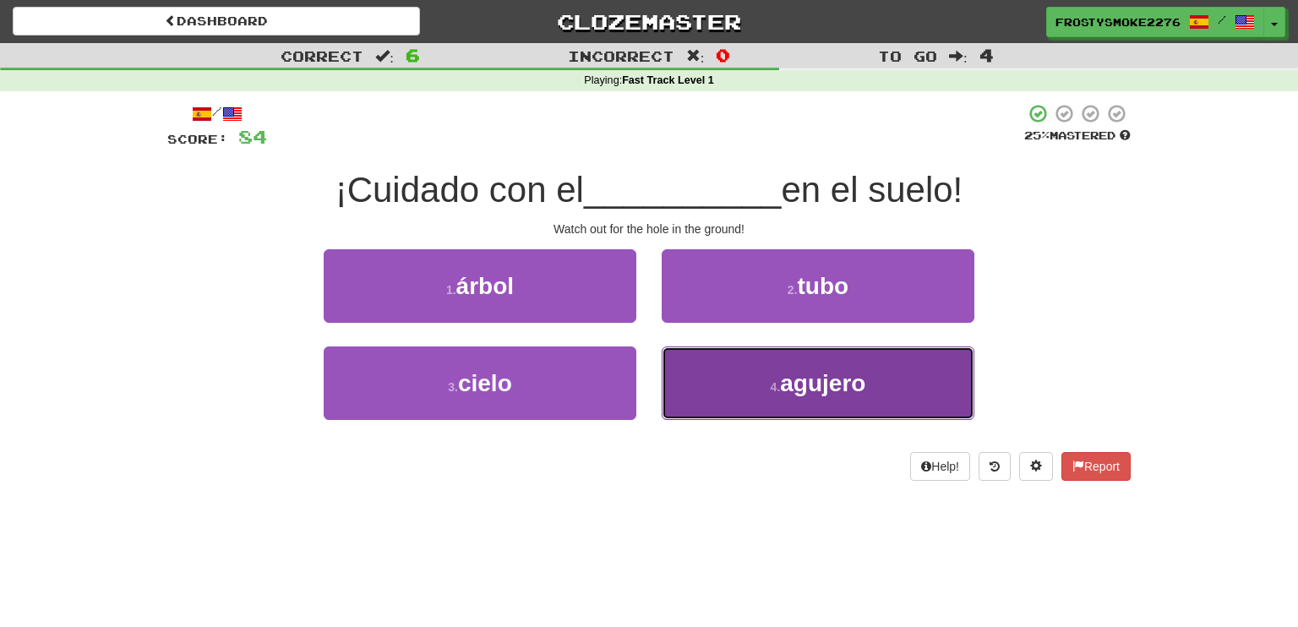
click at [798, 357] on button "4 . agujero" at bounding box center [818, 384] width 313 height 74
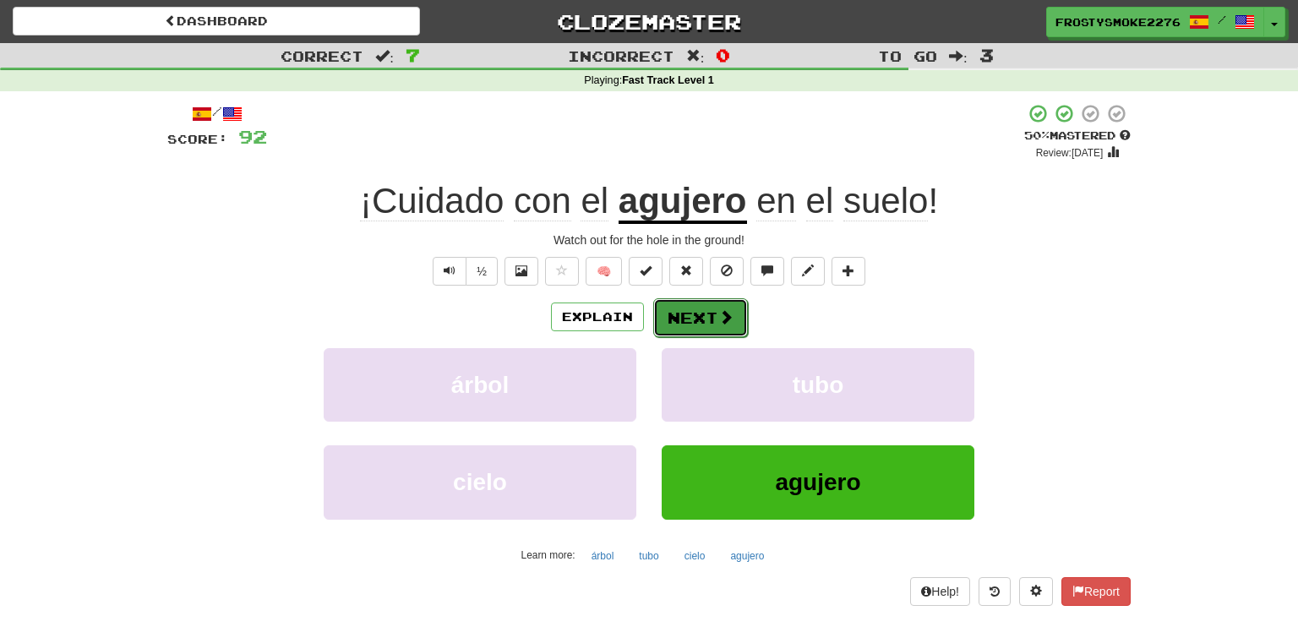
click at [711, 305] on button "Next" at bounding box center [700, 317] width 95 height 39
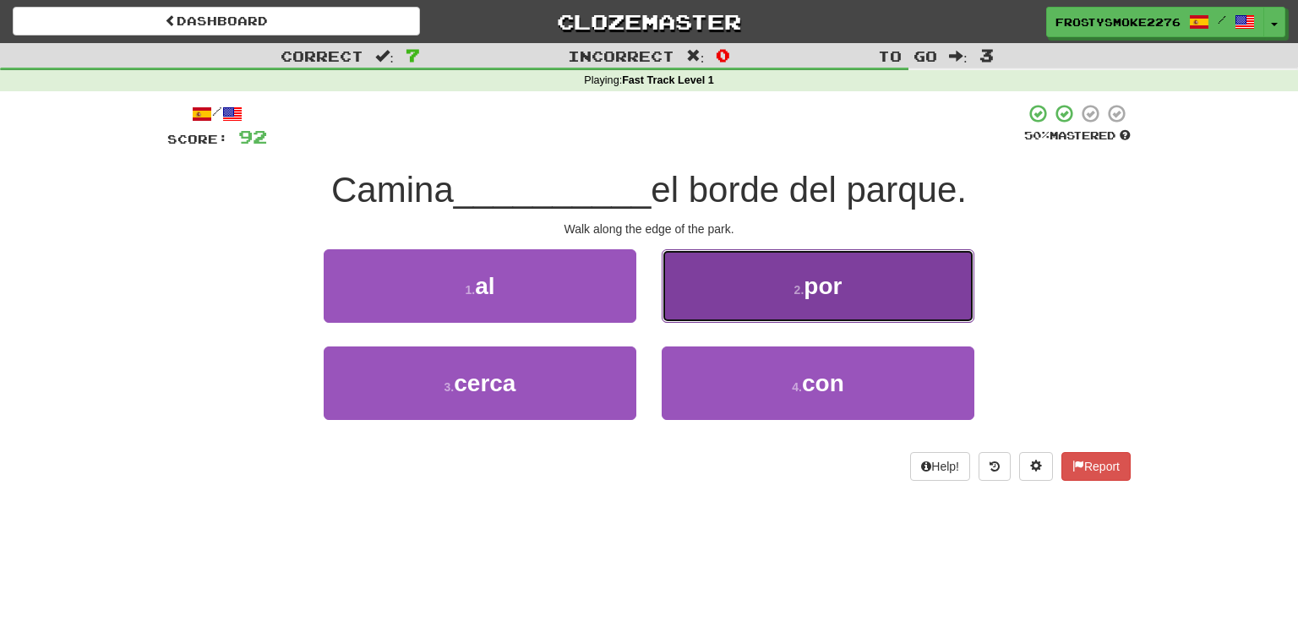
click at [736, 290] on button "2 . por" at bounding box center [818, 286] width 313 height 74
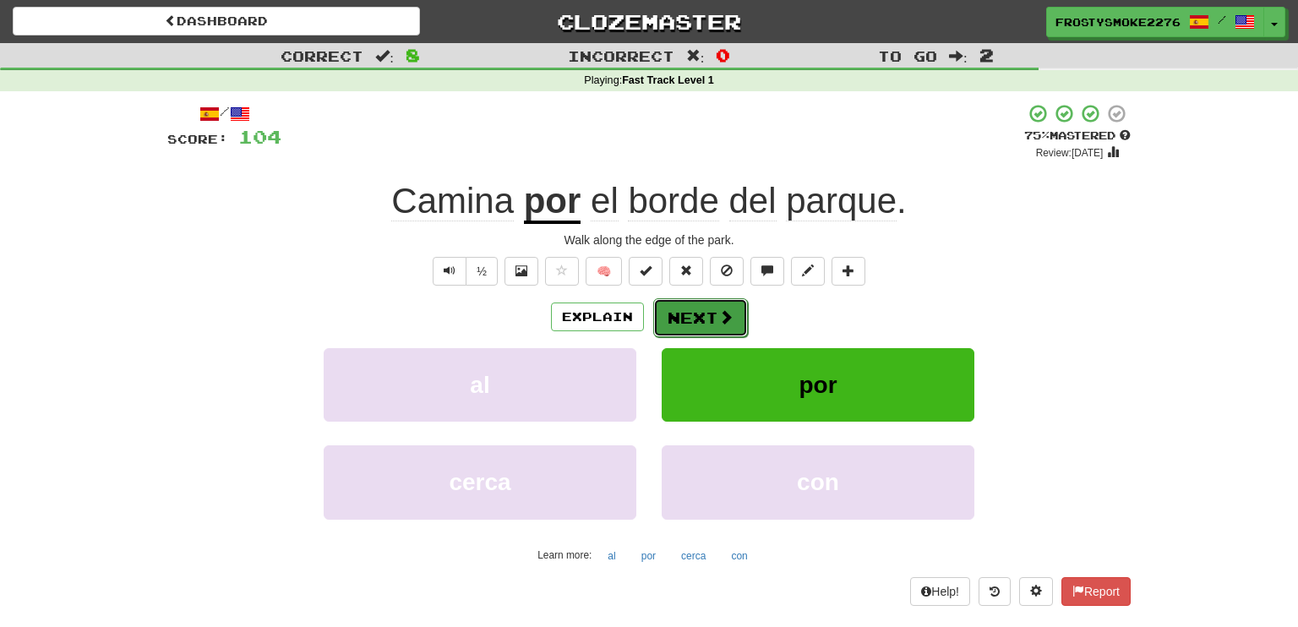
click at [702, 313] on button "Next" at bounding box center [700, 317] width 95 height 39
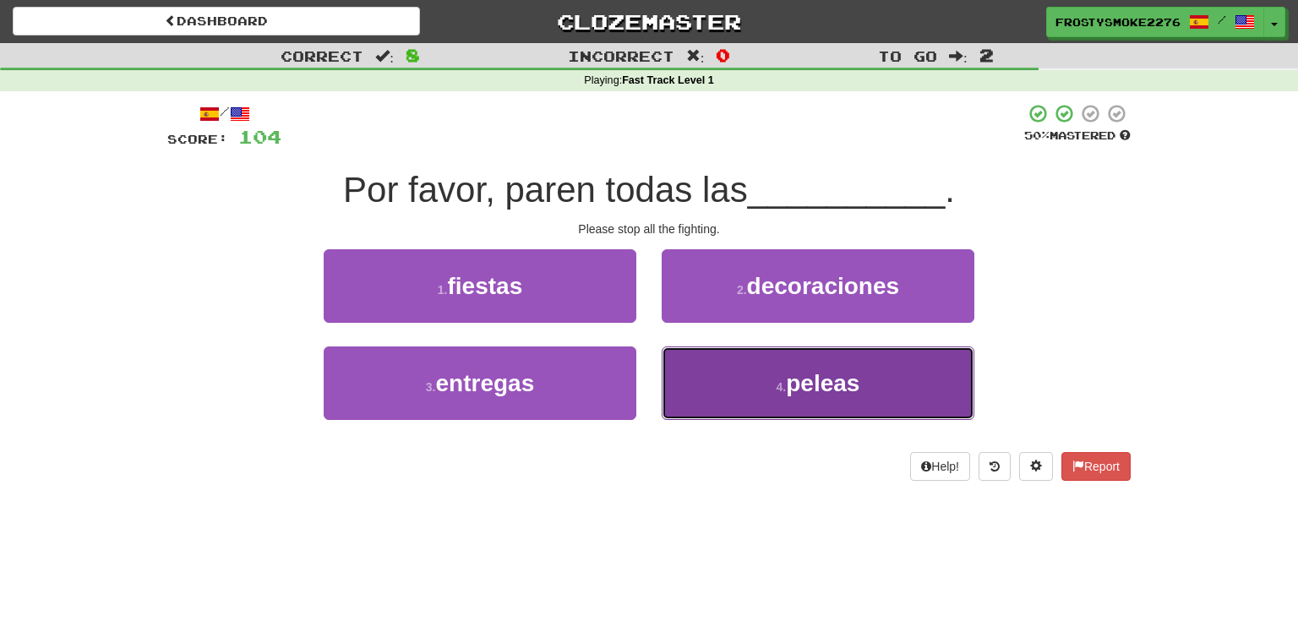
click at [745, 363] on button "4 . peleas" at bounding box center [818, 384] width 313 height 74
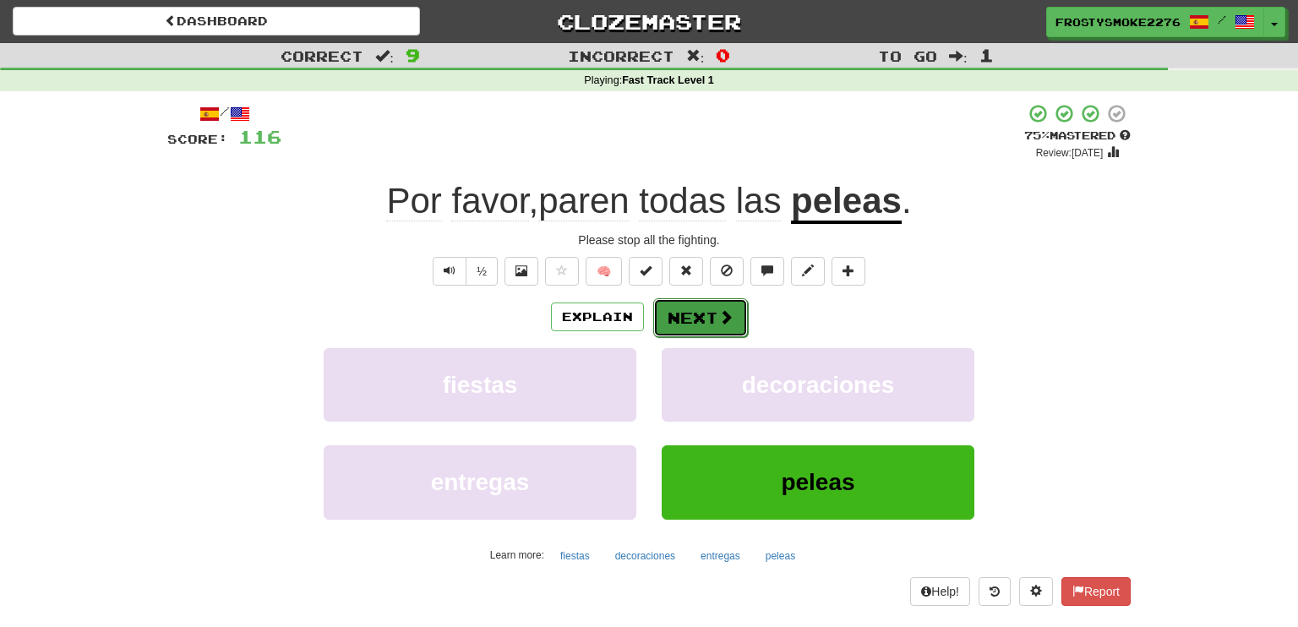
click at [659, 322] on button "Next" at bounding box center [700, 317] width 95 height 39
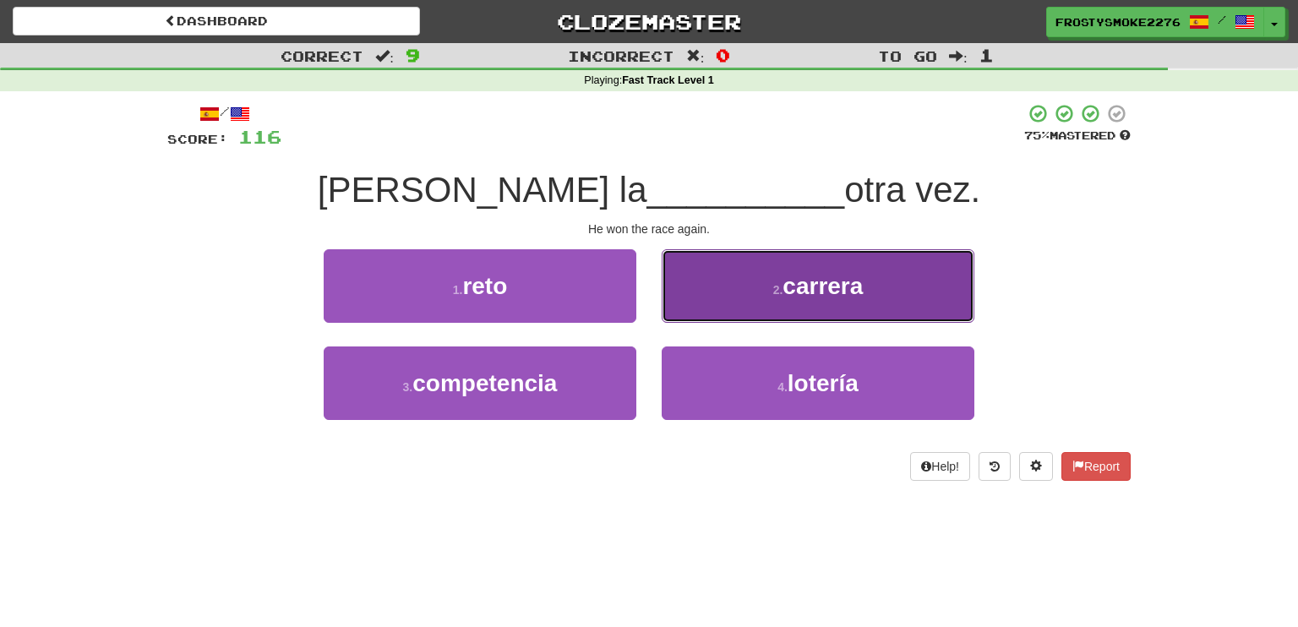
click at [815, 295] on span "carrera" at bounding box center [823, 286] width 80 height 26
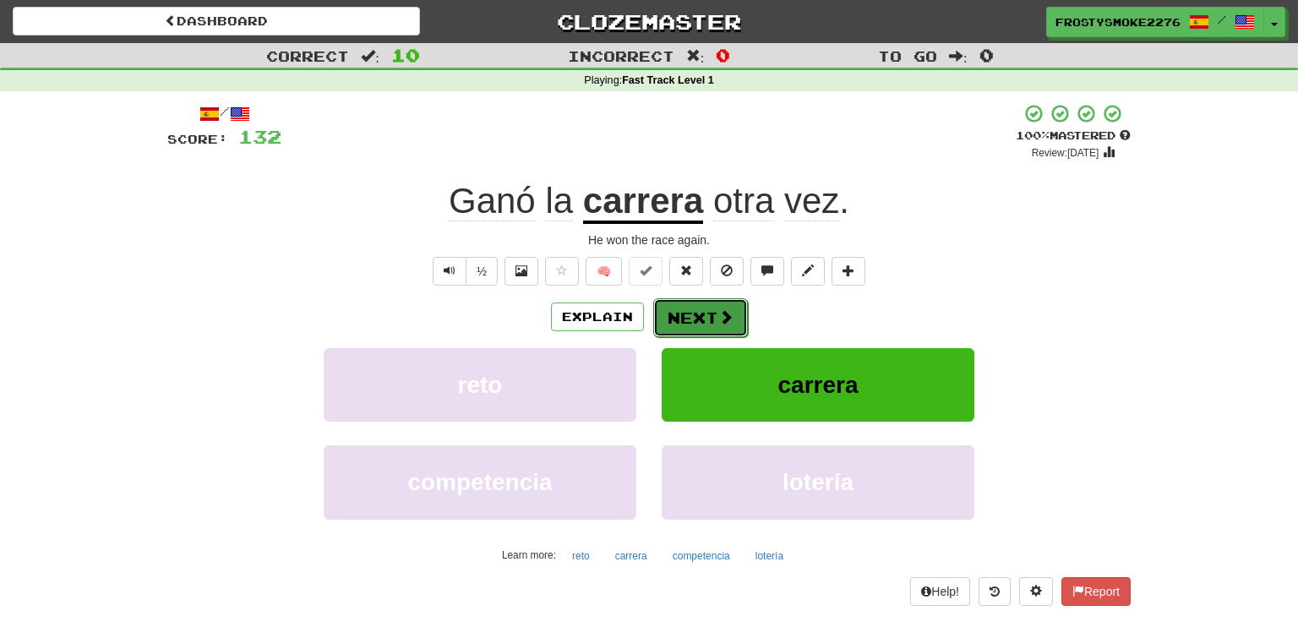
click at [724, 313] on span at bounding box center [725, 316] width 15 height 15
